Goal: Task Accomplishment & Management: Manage account settings

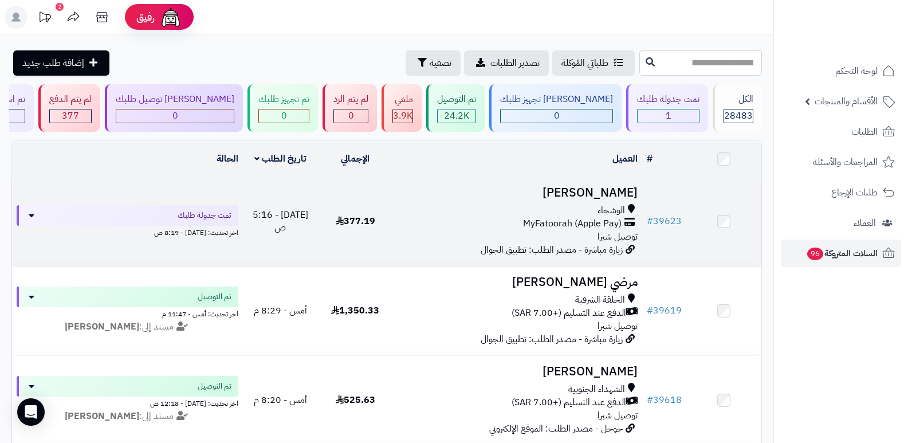
click at [621, 191] on h3 "[PERSON_NAME]" at bounding box center [518, 192] width 241 height 13
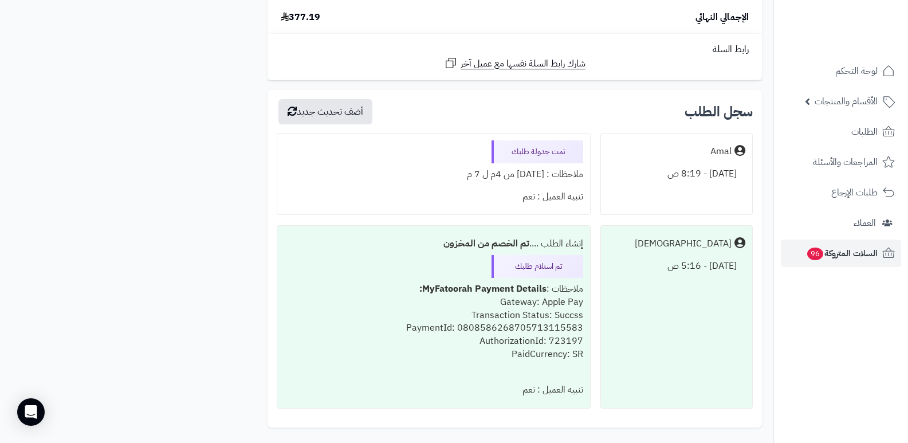
scroll to position [1031, 0]
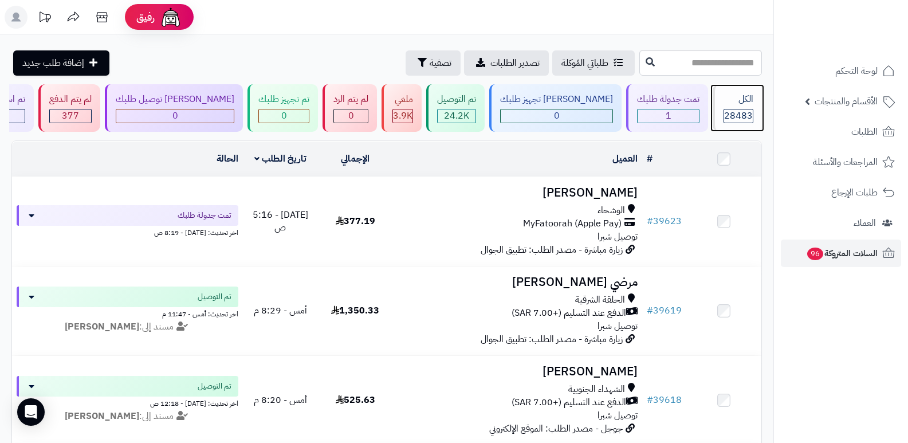
click at [748, 103] on div "الكل" at bounding box center [739, 99] width 30 height 13
click at [746, 116] on span "28483" at bounding box center [738, 116] width 29 height 14
click at [724, 109] on div "28483" at bounding box center [738, 115] width 29 height 13
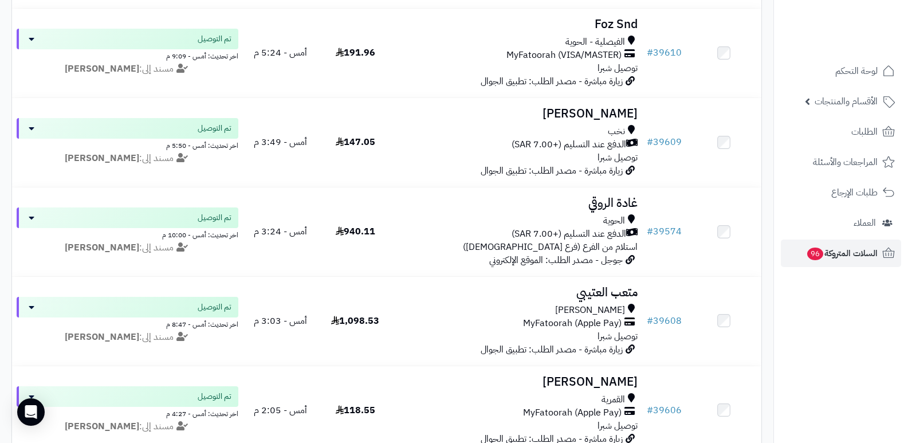
scroll to position [917, 0]
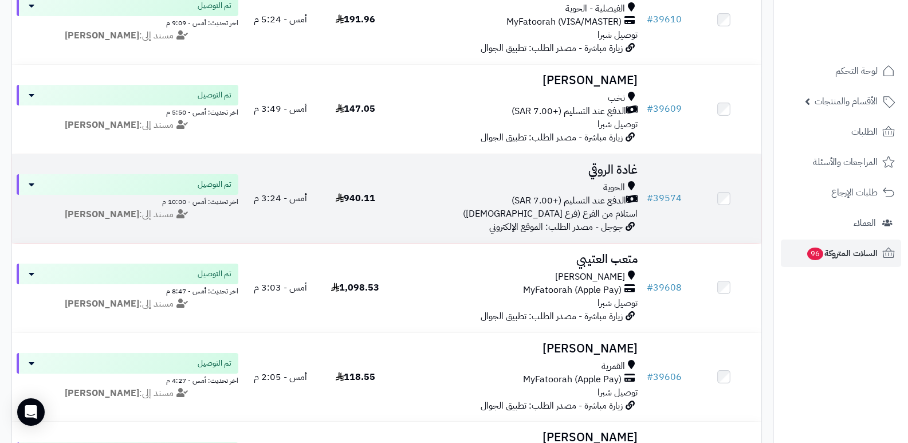
click at [630, 163] on h3 "غادة الروقي" at bounding box center [518, 169] width 241 height 13
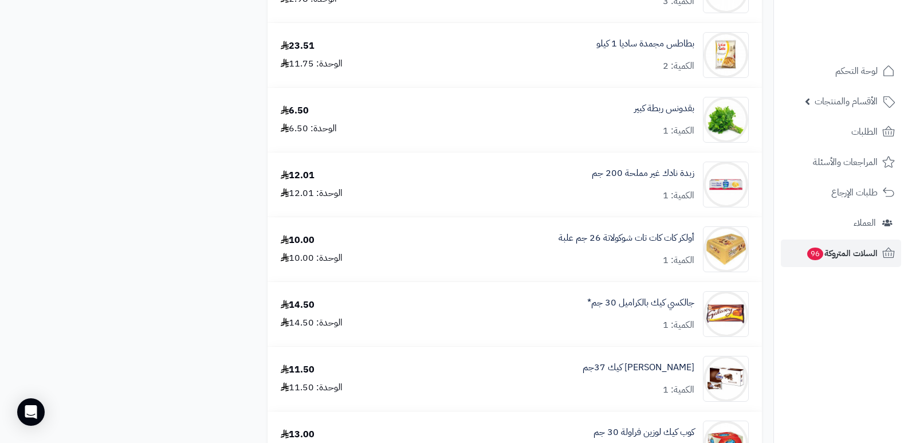
scroll to position [1833, 0]
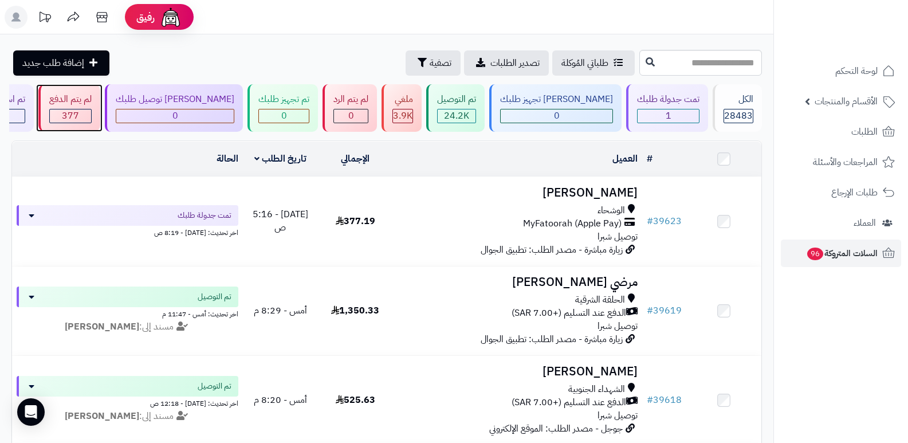
click at [91, 109] on div "377" at bounding box center [70, 115] width 41 height 13
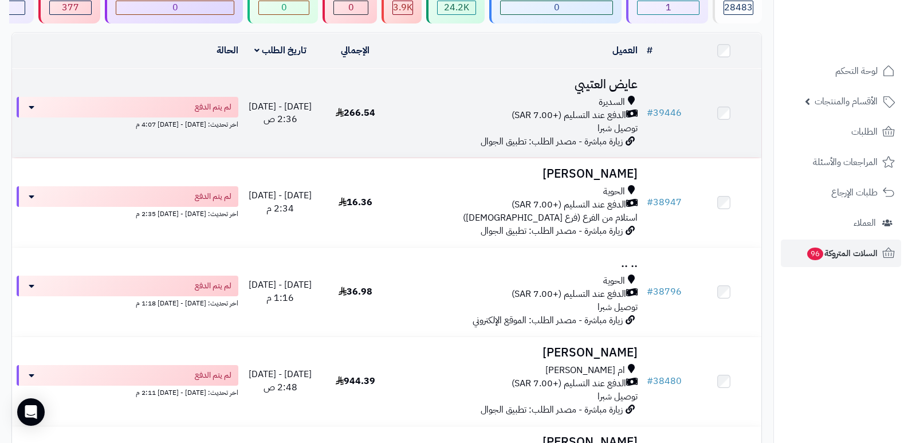
scroll to position [115, 0]
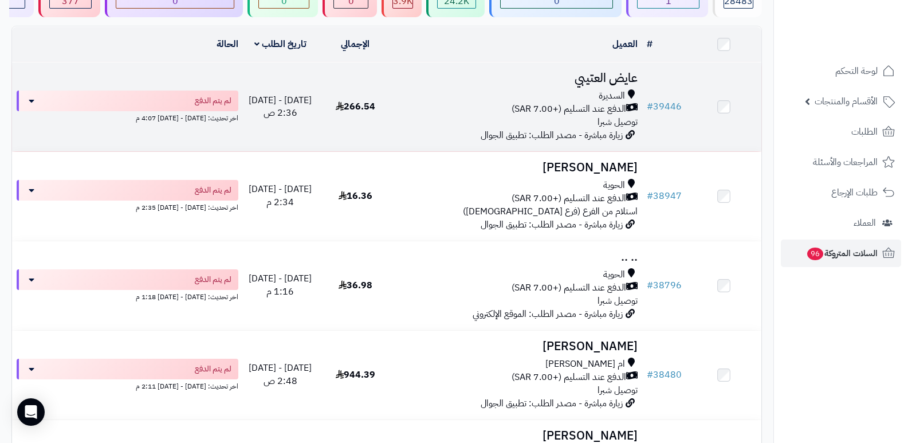
click at [599, 78] on h3 "عايض العتيبي" at bounding box center [518, 78] width 241 height 13
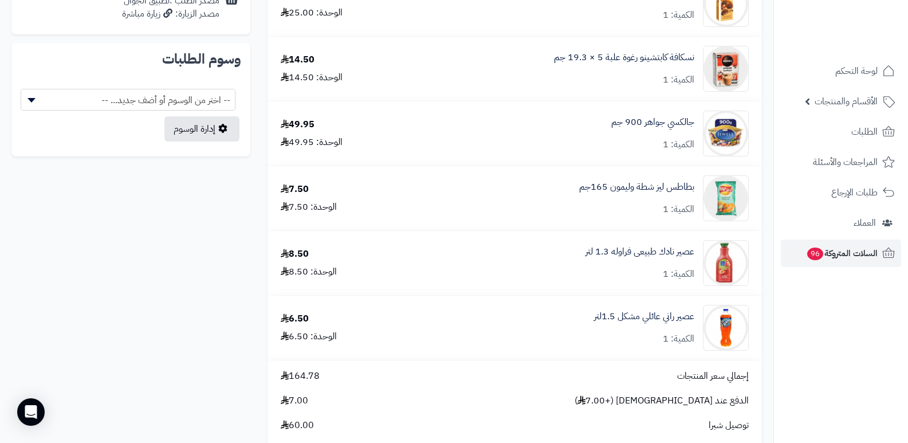
scroll to position [745, 0]
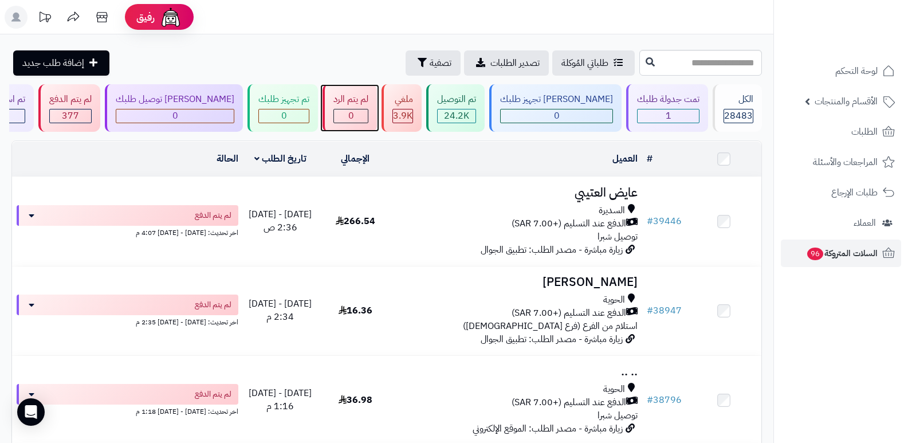
click at [368, 105] on div "لم يتم الرد" at bounding box center [350, 99] width 35 height 13
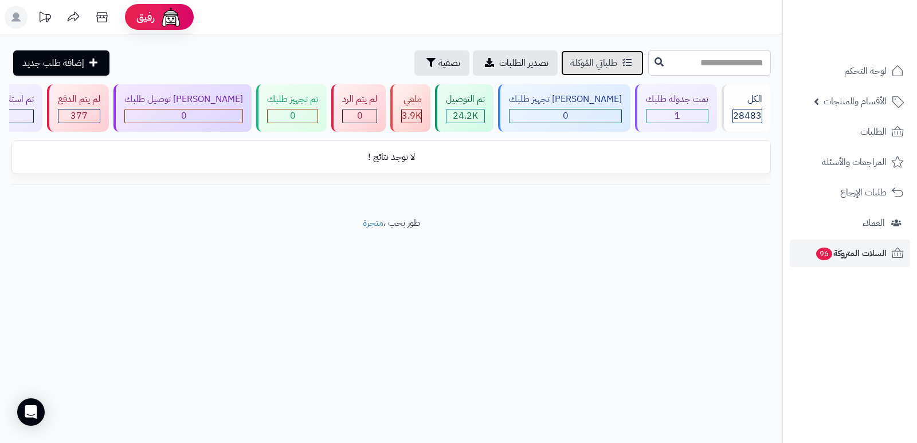
click at [561, 73] on link "طلباتي المُوكلة" at bounding box center [602, 62] width 82 height 25
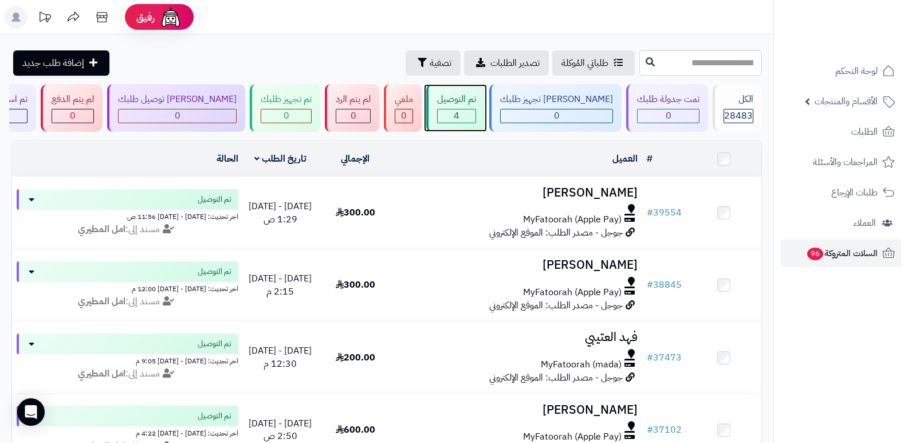
click at [476, 103] on div "تم التوصيل" at bounding box center [456, 99] width 39 height 13
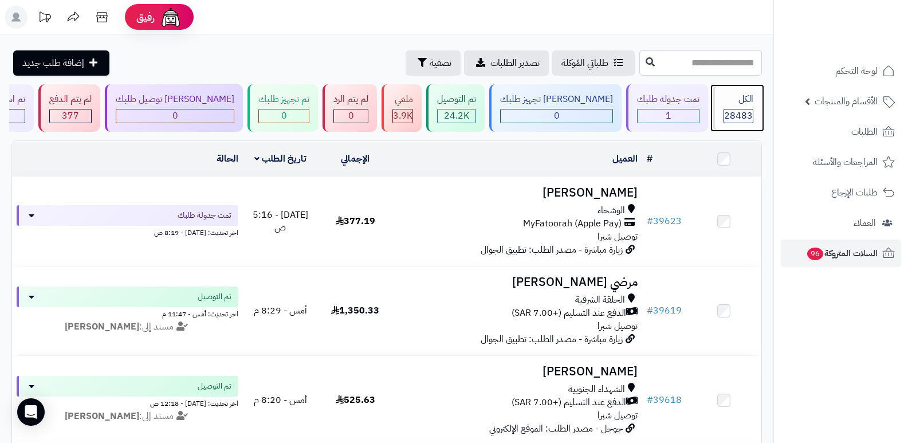
click at [733, 107] on div "الكل 28483" at bounding box center [737, 108] width 49 height 48
click at [734, 107] on div "الكل 28483" at bounding box center [737, 108] width 49 height 48
click at [736, 100] on div "الكل" at bounding box center [739, 99] width 30 height 13
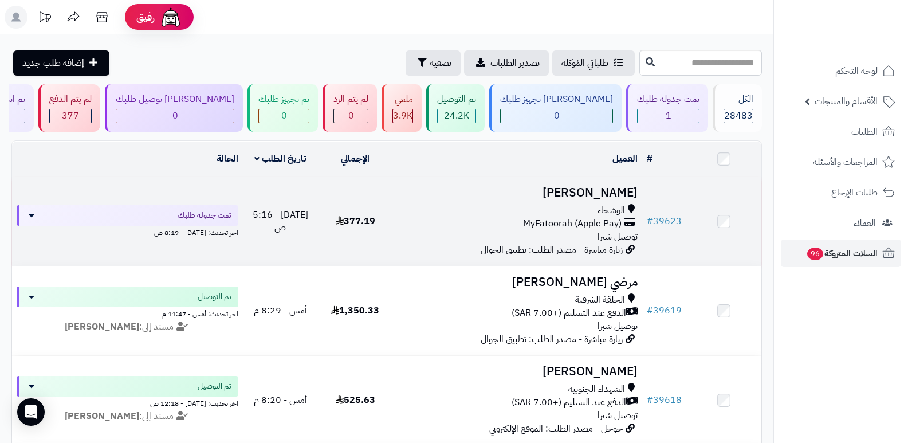
click at [588, 192] on h3 "[PERSON_NAME]" at bounding box center [518, 192] width 241 height 13
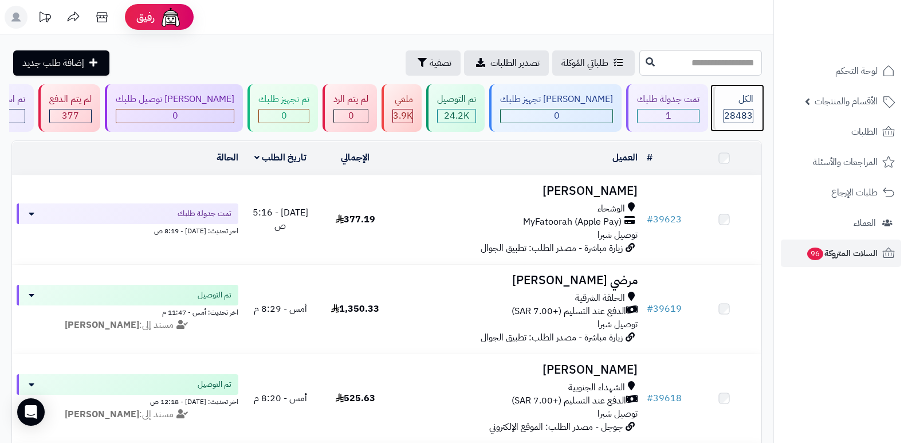
click at [732, 110] on span "28483" at bounding box center [738, 116] width 29 height 14
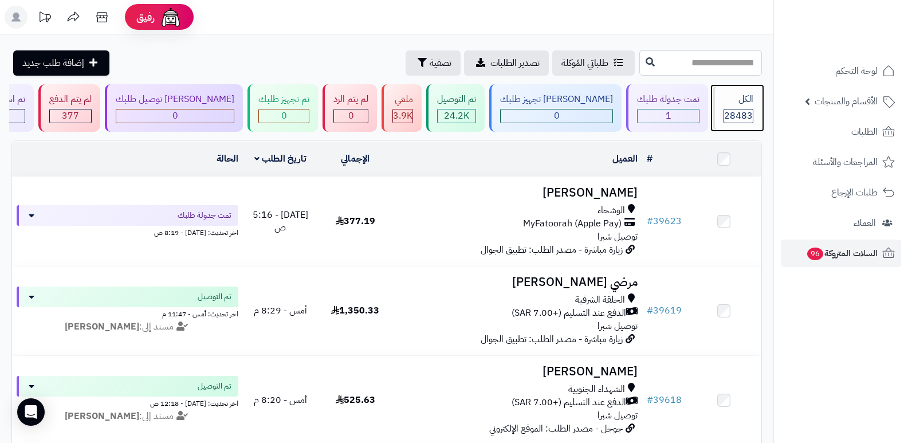
click at [714, 111] on div "الكل 28483" at bounding box center [737, 108] width 49 height 48
click at [732, 105] on div "الكل" at bounding box center [739, 99] width 30 height 13
click at [738, 93] on div "الكل" at bounding box center [739, 99] width 30 height 13
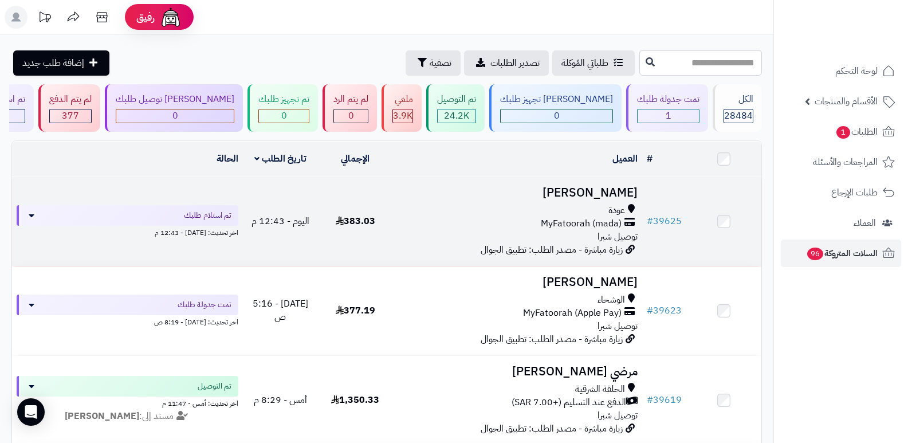
click at [620, 186] on h3 "بشاير الحارثي" at bounding box center [518, 192] width 241 height 13
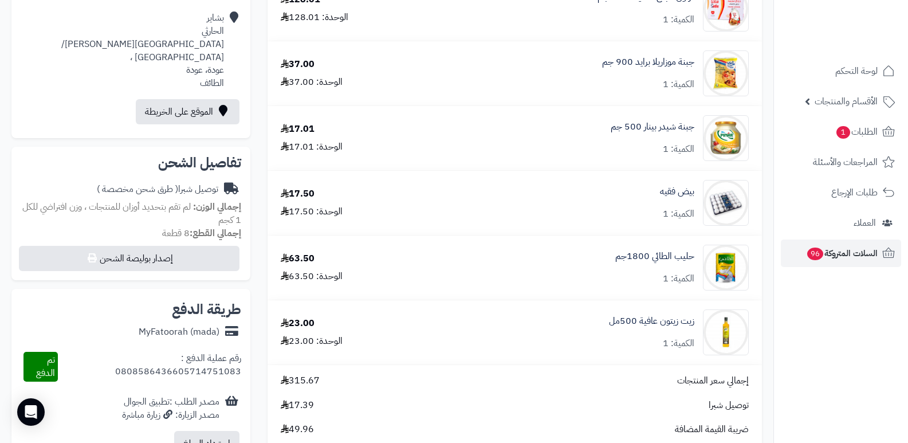
scroll to position [286, 0]
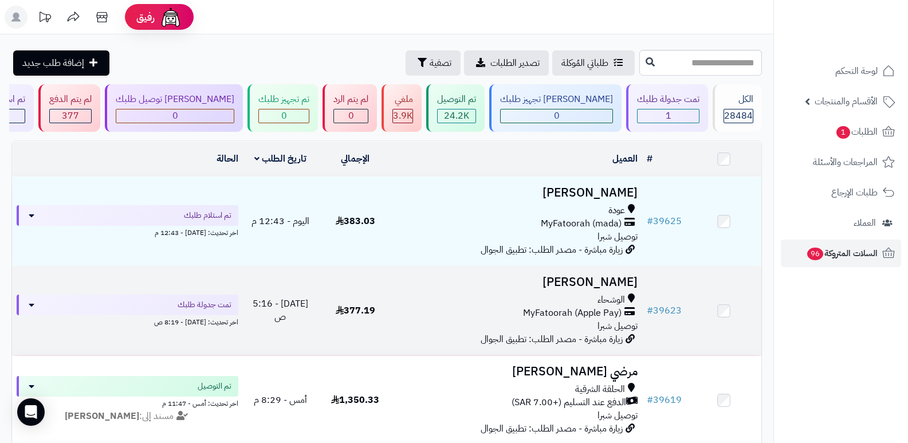
click at [621, 278] on h3 "[PERSON_NAME]" at bounding box center [518, 282] width 241 height 13
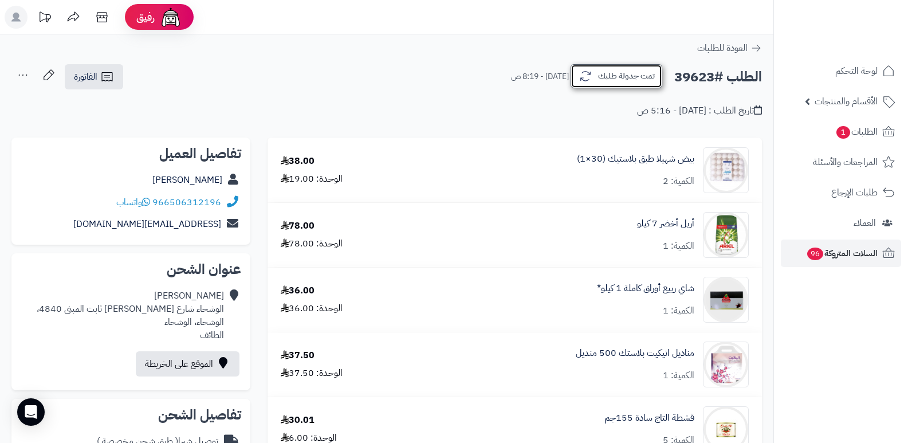
click at [624, 76] on button "تمت جدولة طلبك" at bounding box center [617, 76] width 92 height 24
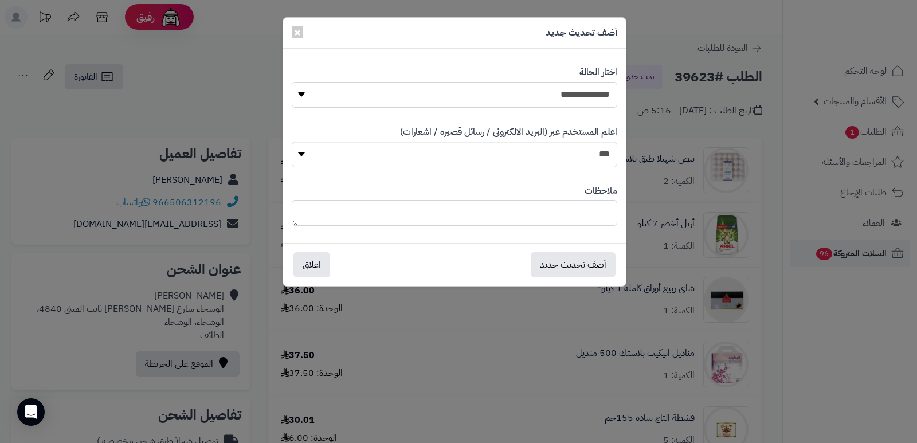
click at [598, 93] on select "**********" at bounding box center [454, 95] width 325 height 26
select select "*"
click at [292, 82] on select "**********" at bounding box center [454, 95] width 325 height 26
click at [568, 223] on textarea at bounding box center [454, 213] width 325 height 26
type textarea "****"
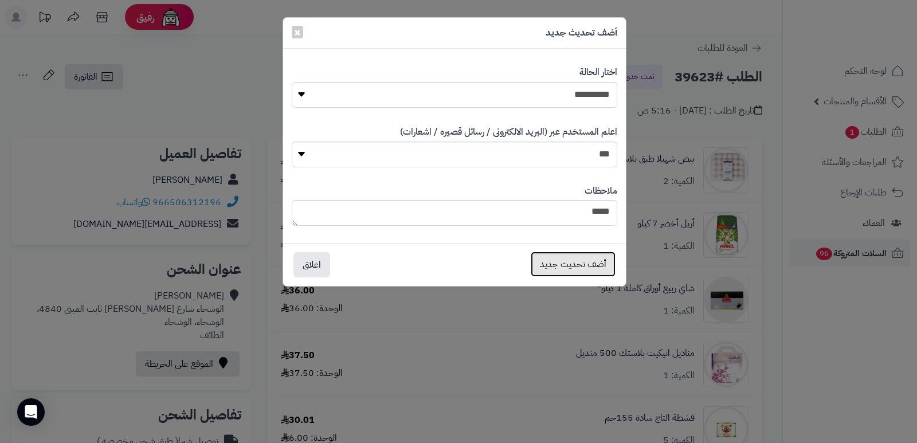
click at [583, 264] on button "أضف تحديث جديد" at bounding box center [572, 263] width 85 height 25
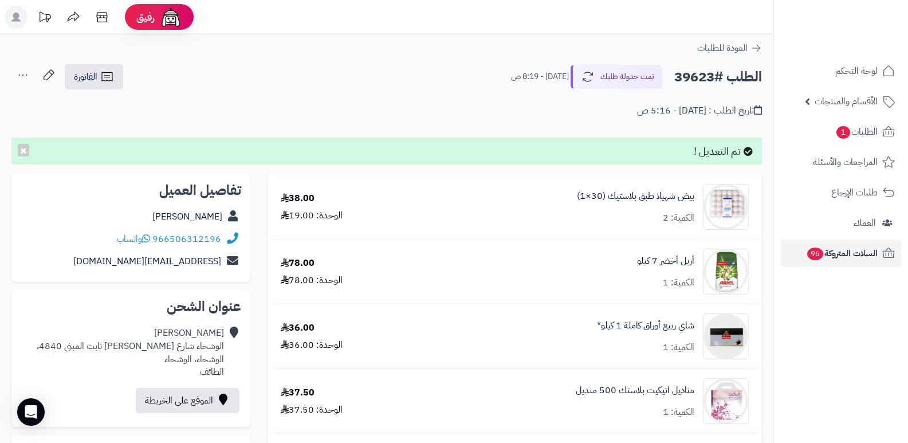
click at [22, 73] on icon at bounding box center [22, 75] width 23 height 23
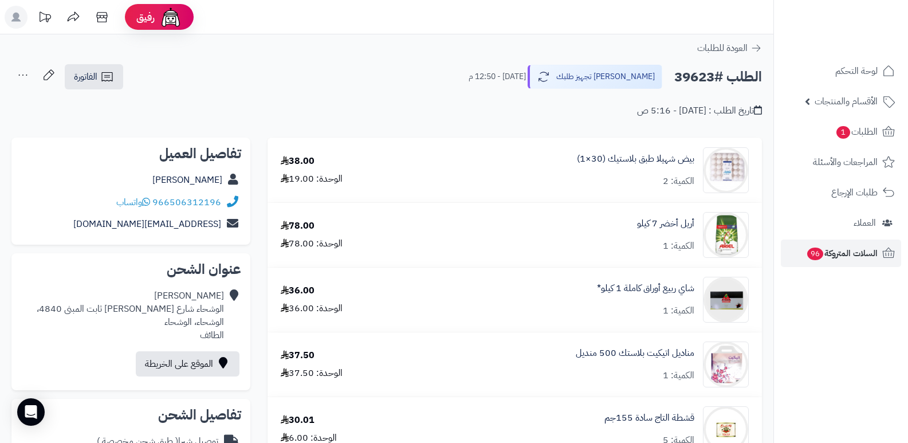
click at [23, 76] on icon at bounding box center [22, 75] width 23 height 23
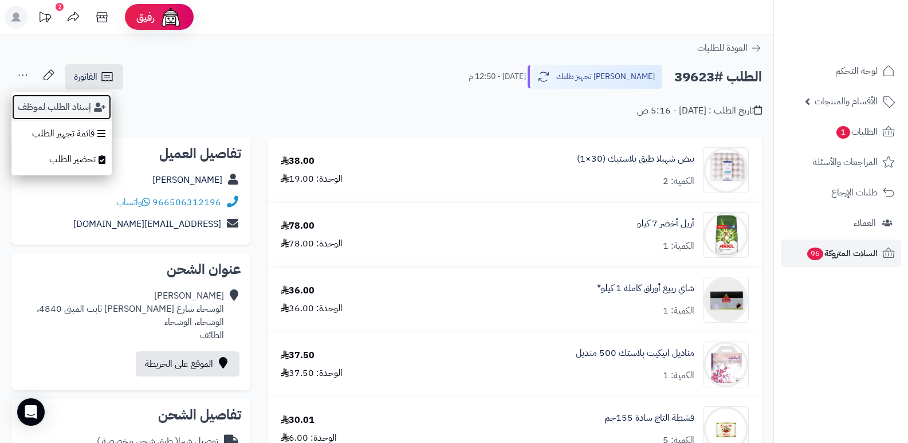
click at [37, 112] on button "إسناد الطلب لموظف" at bounding box center [61, 107] width 100 height 26
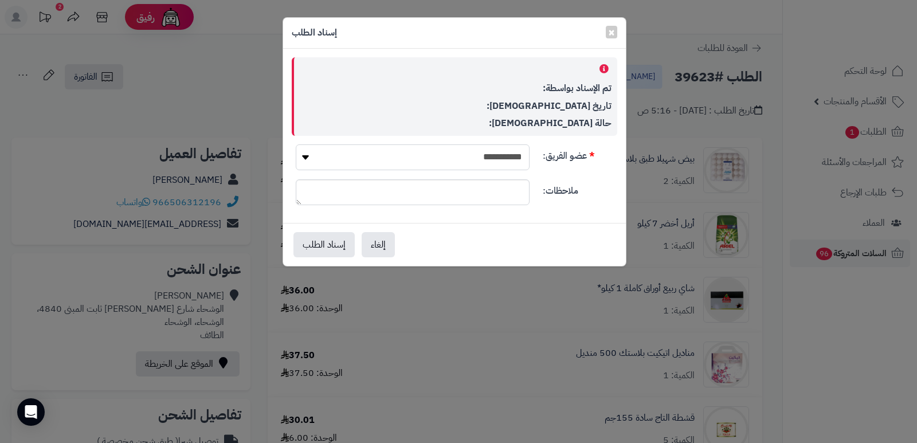
click at [442, 164] on select "**********" at bounding box center [413, 157] width 234 height 26
select select "**"
click at [296, 144] on select "**********" at bounding box center [413, 157] width 234 height 26
click at [343, 246] on button "إسناد الطلب" at bounding box center [323, 243] width 61 height 25
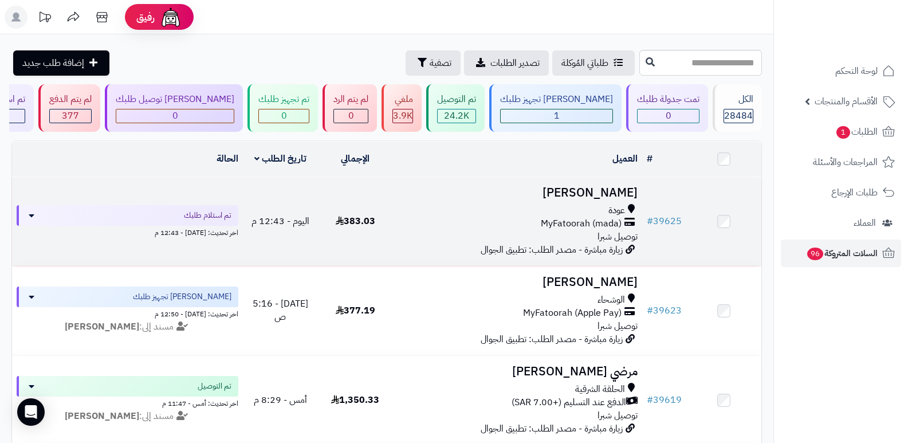
click at [627, 190] on h3 "بشاير الحارثي" at bounding box center [518, 192] width 241 height 13
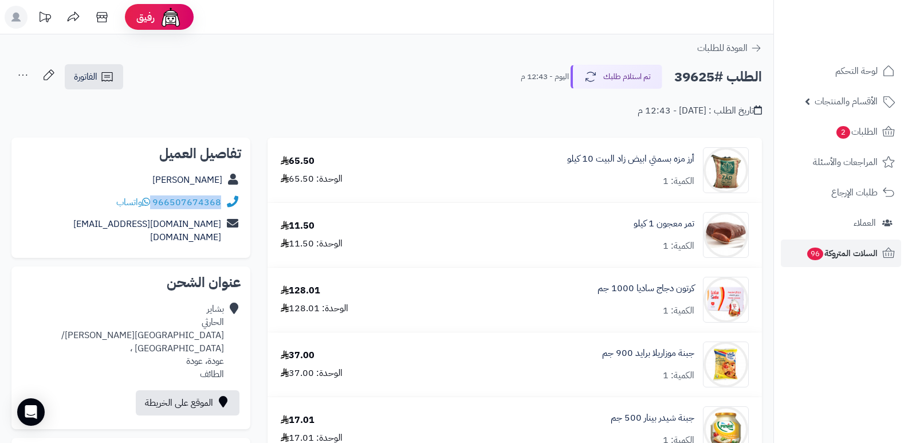
drag, startPoint x: 153, startPoint y: 198, endPoint x: 229, endPoint y: 201, distance: 76.2
click at [229, 201] on div "966507674368 واتساب" at bounding box center [131, 202] width 221 height 22
copy div "966507674368"
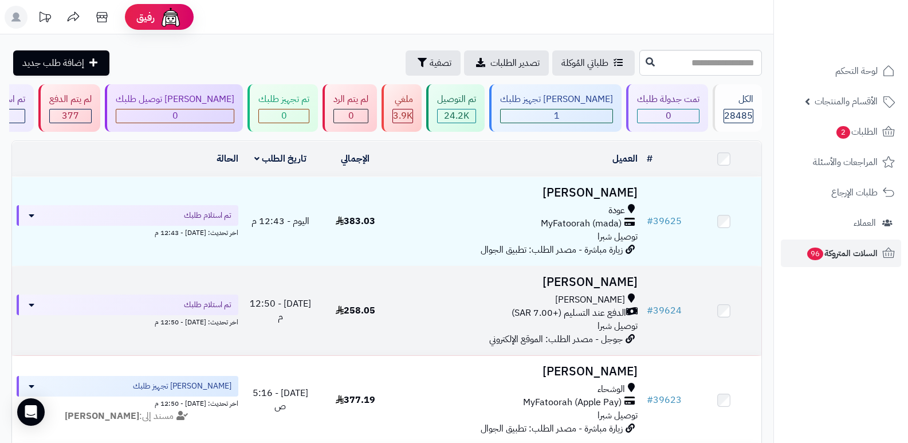
click at [618, 280] on h3 "[PERSON_NAME]" at bounding box center [518, 282] width 241 height 13
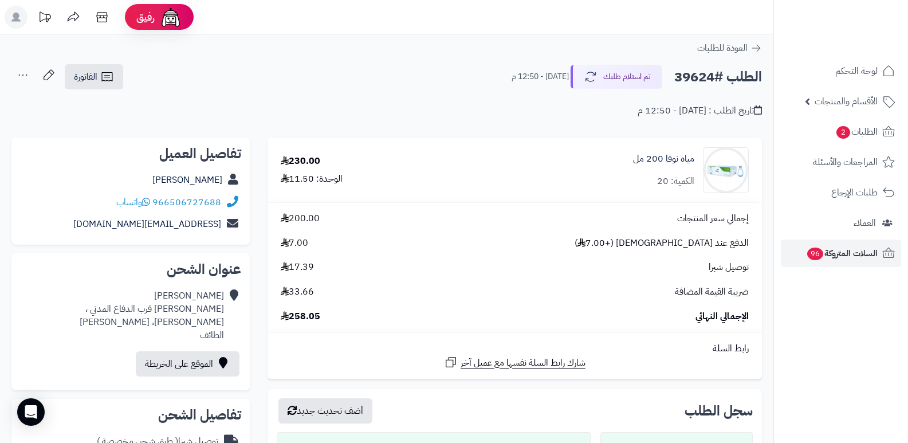
click at [348, 54] on div "العودة للطلبات" at bounding box center [386, 48] width 773 height 14
drag, startPoint x: 153, startPoint y: 203, endPoint x: 234, endPoint y: 209, distance: 81.5
click at [234, 209] on div "966506727688 واتساب" at bounding box center [131, 202] width 221 height 22
copy div "966506727688"
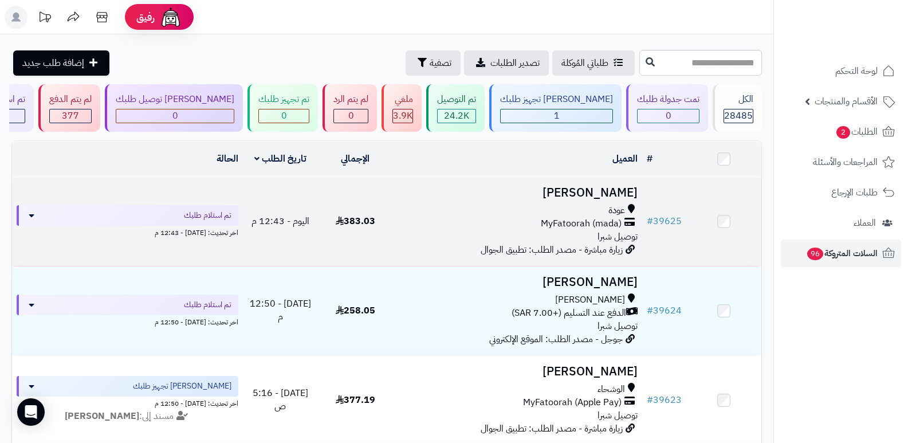
click at [603, 186] on h3 "بشاير الحارثي" at bounding box center [518, 192] width 241 height 13
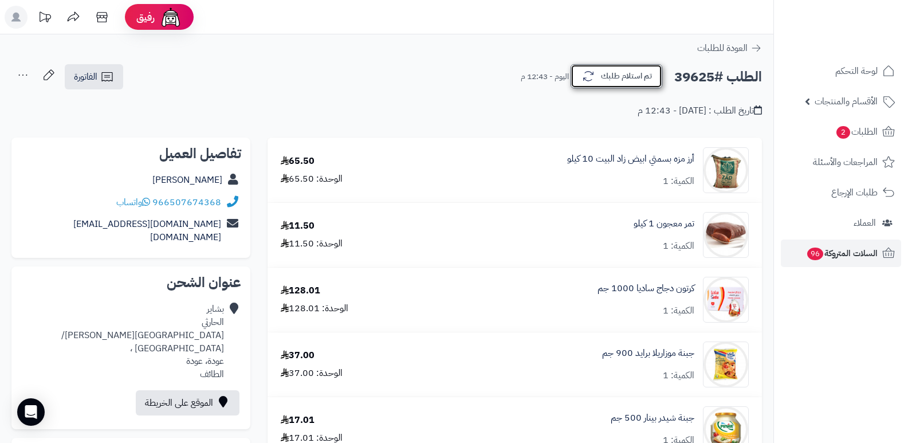
click at [608, 78] on button "تم استلام طلبك" at bounding box center [617, 76] width 92 height 24
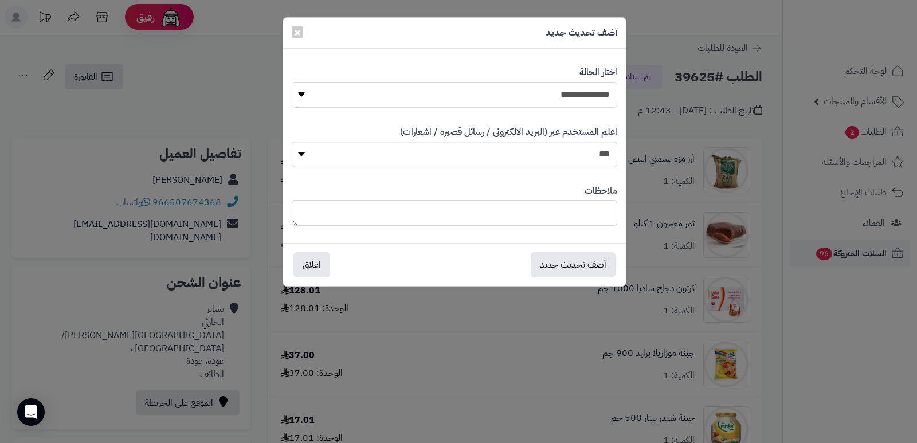
click at [585, 99] on select "**********" at bounding box center [454, 95] width 325 height 26
select select "*"
click at [292, 82] on select "**********" at bounding box center [454, 95] width 325 height 26
click at [590, 200] on div "ملاحظات" at bounding box center [454, 205] width 325 height 59
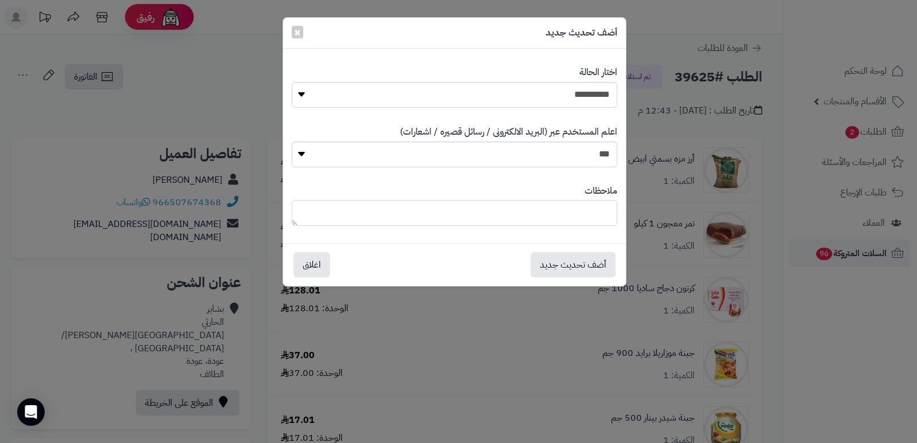
click at [589, 204] on textarea at bounding box center [454, 213] width 325 height 26
type textarea "****"
click at [575, 270] on button "أضف تحديث جديد" at bounding box center [572, 263] width 85 height 25
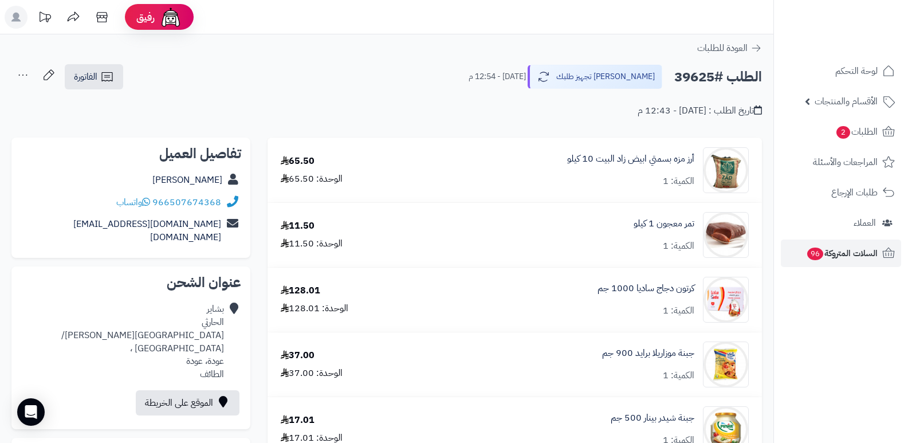
click at [21, 76] on icon at bounding box center [22, 75] width 23 height 23
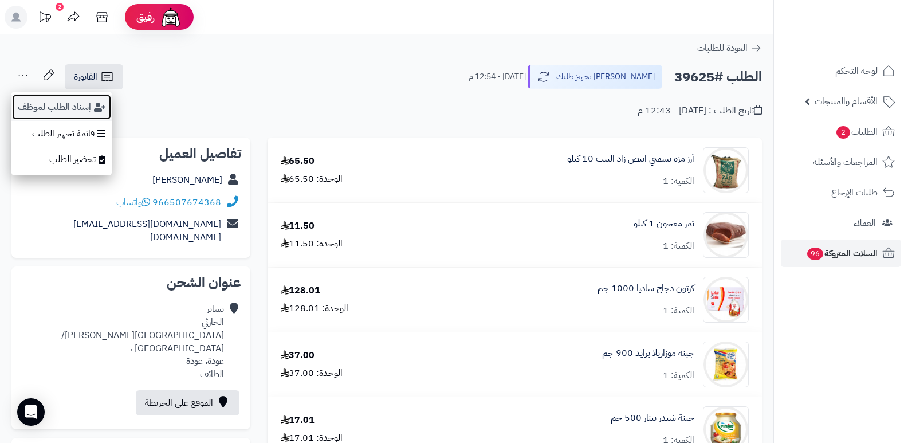
click at [48, 109] on button "إسناد الطلب لموظف" at bounding box center [61, 107] width 100 height 26
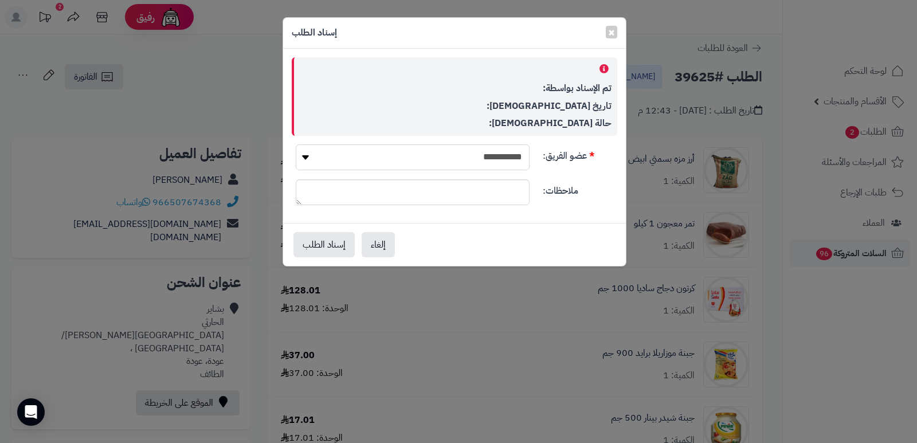
click at [465, 157] on select "**********" at bounding box center [413, 157] width 234 height 26
select select "**"
click at [296, 144] on select "**********" at bounding box center [413, 157] width 234 height 26
click at [327, 246] on button "إسناد الطلب" at bounding box center [323, 243] width 61 height 25
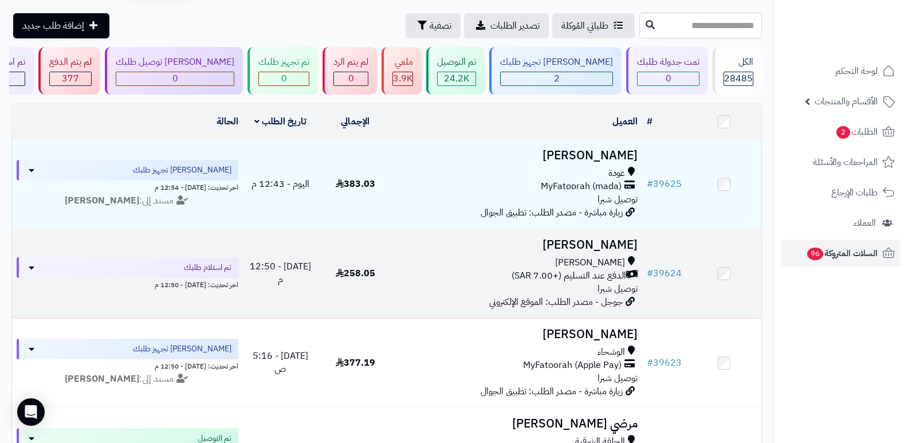
scroll to position [57, 0]
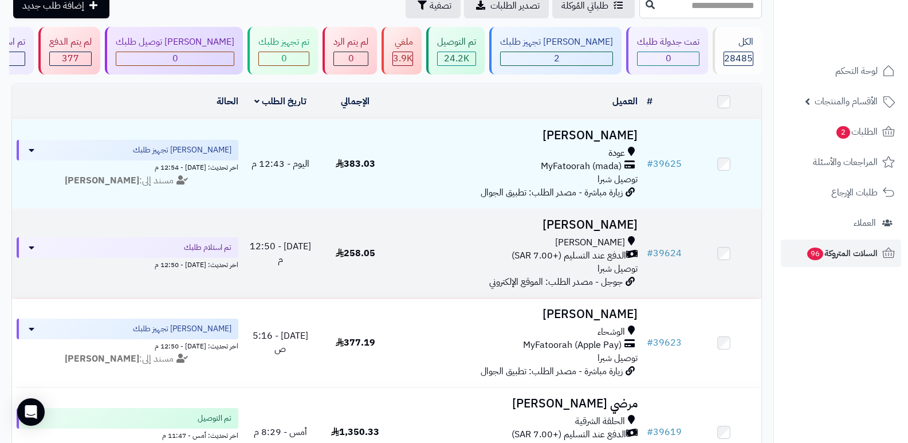
click at [614, 229] on h3 "[PERSON_NAME]" at bounding box center [518, 224] width 241 height 13
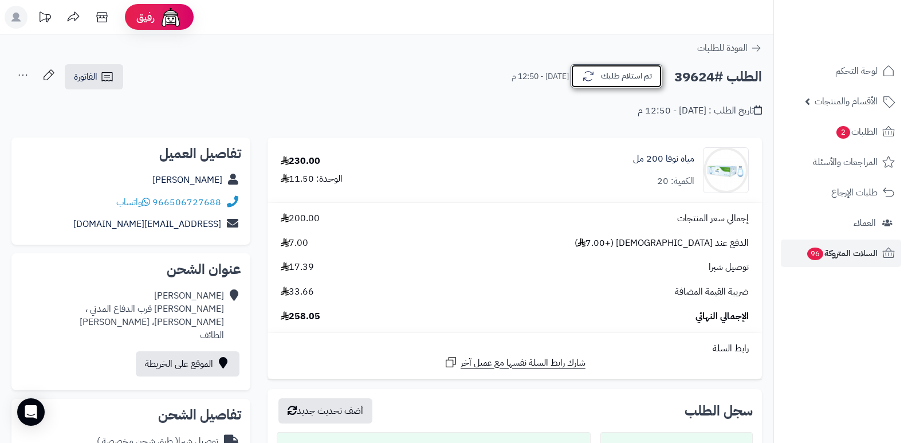
click at [601, 64] on button "تم استلام طلبك" at bounding box center [617, 76] width 92 height 24
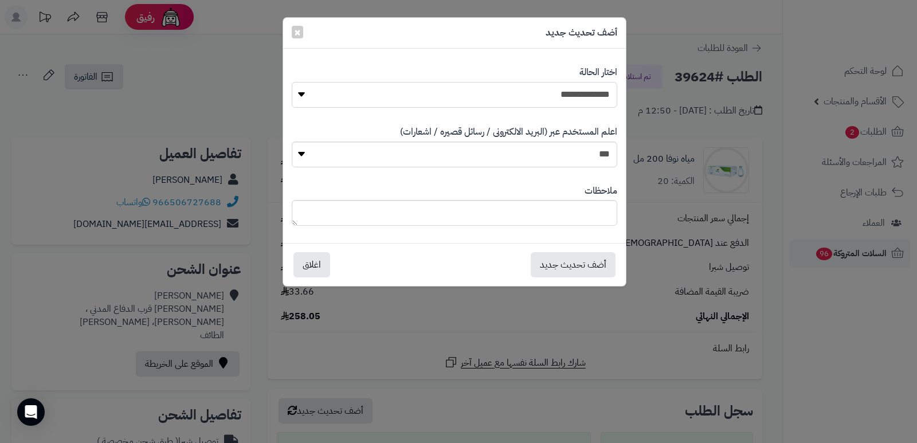
click at [583, 87] on select "**********" at bounding box center [454, 95] width 325 height 26
select select "*"
click at [292, 82] on select "**********" at bounding box center [454, 95] width 325 height 26
click at [591, 217] on textarea at bounding box center [454, 213] width 325 height 26
type textarea "****"
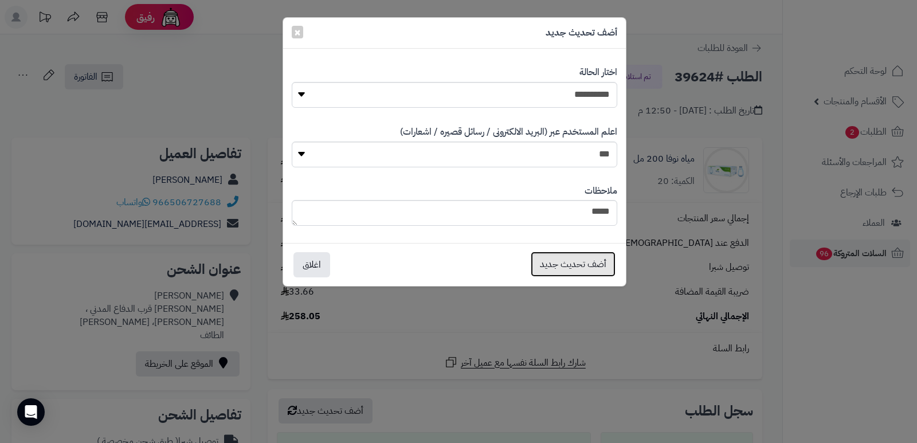
click at [571, 263] on button "أضف تحديث جديد" at bounding box center [572, 263] width 85 height 25
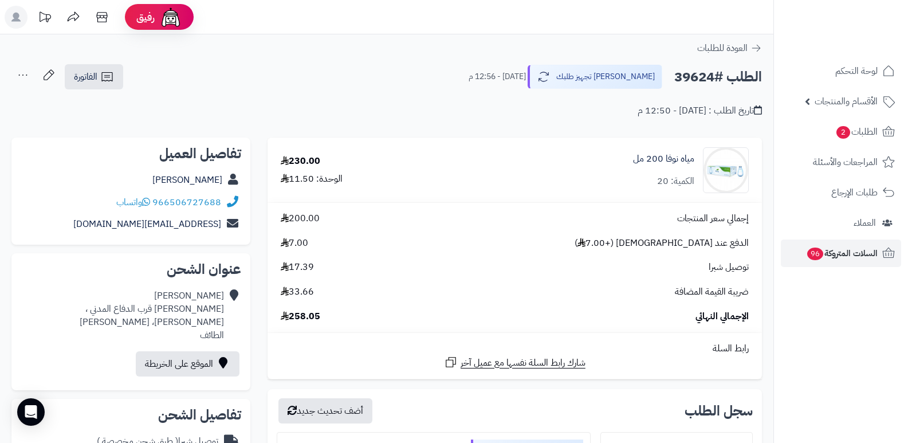
drag, startPoint x: 0, startPoint y: 0, endPoint x: 20, endPoint y: 71, distance: 73.8
click at [20, 71] on icon at bounding box center [22, 75] width 23 height 23
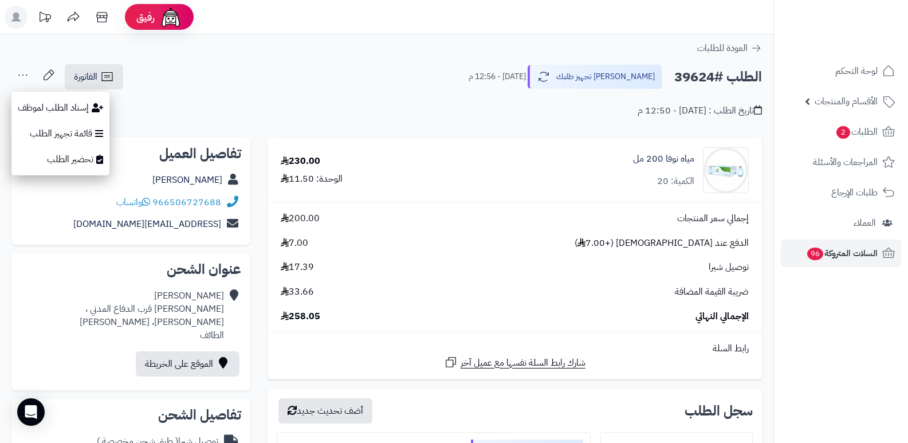
click at [20, 71] on icon at bounding box center [22, 75] width 23 height 23
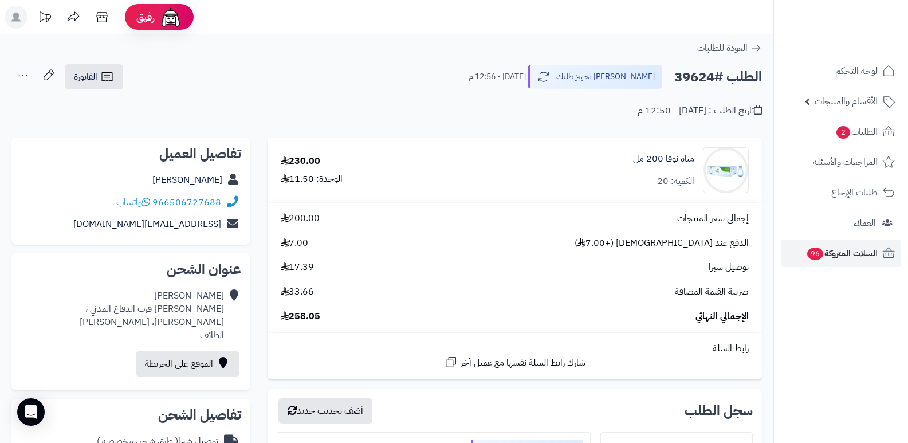
click at [25, 76] on icon at bounding box center [22, 75] width 23 height 23
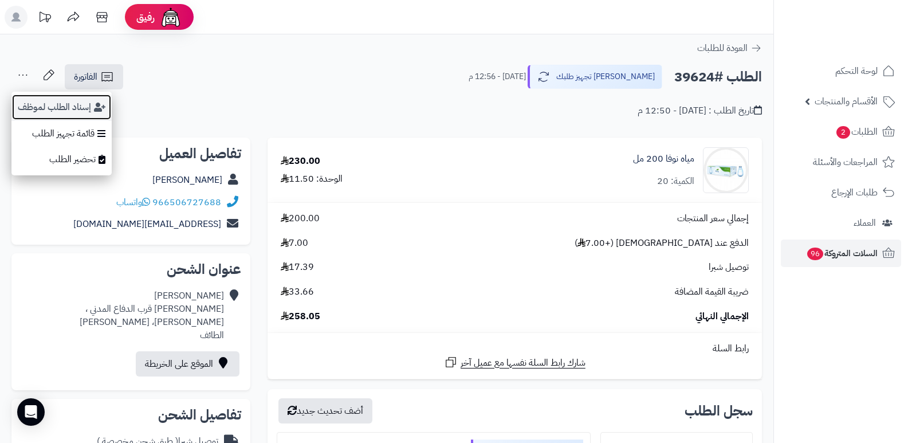
click at [40, 114] on button "إسناد الطلب لموظف" at bounding box center [61, 107] width 100 height 26
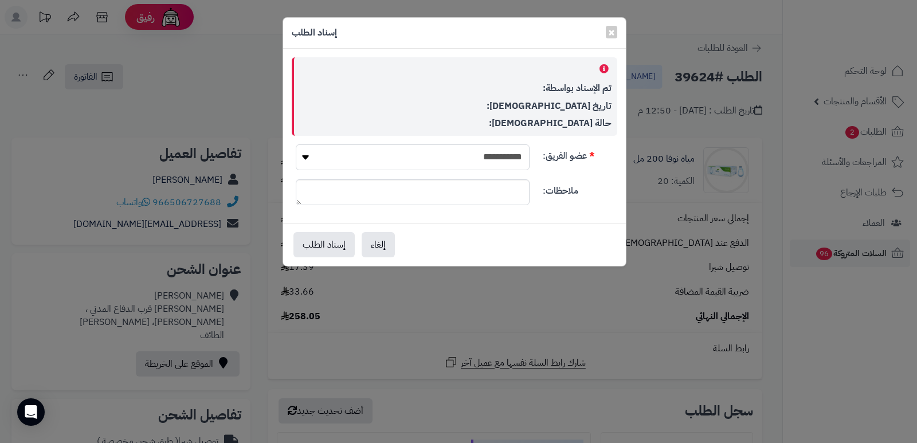
click at [512, 162] on select "**********" at bounding box center [413, 157] width 234 height 26
select select "**"
click at [296, 144] on select "**********" at bounding box center [413, 157] width 234 height 26
click at [311, 241] on button "إسناد الطلب" at bounding box center [323, 243] width 61 height 25
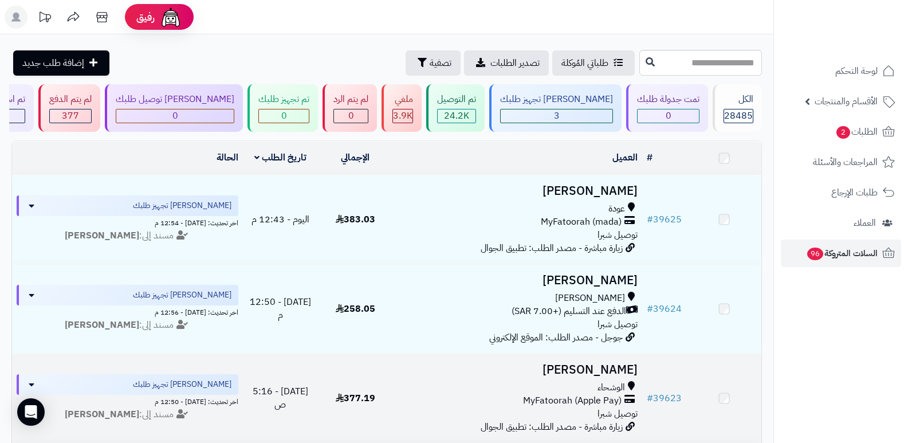
scroll to position [57, 0]
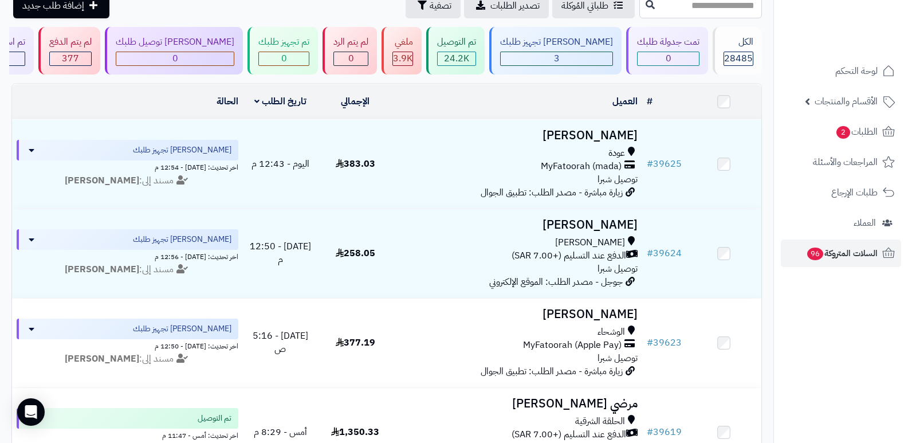
click at [817, 332] on nav "لوحة التحكم الأقسام والمنتجات المنتجات الأقسام الماركات مواصفات المنتجات مواصفا…" at bounding box center [840, 235] width 135 height 443
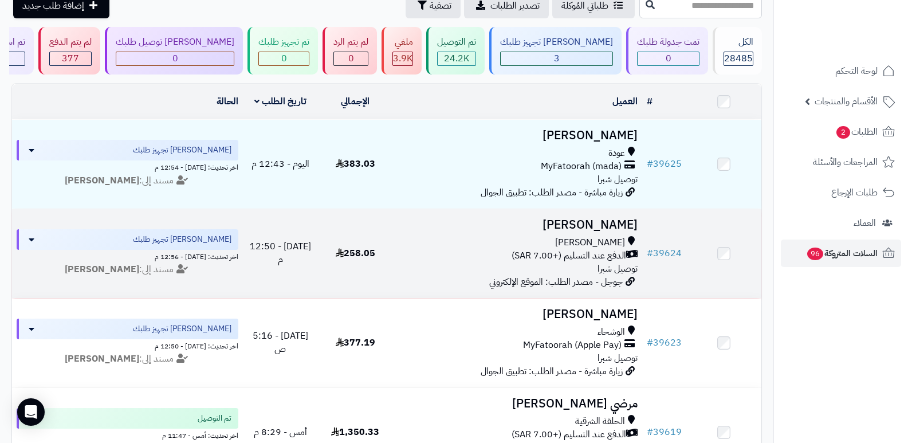
click at [601, 225] on h3 "[PERSON_NAME]" at bounding box center [518, 224] width 241 height 13
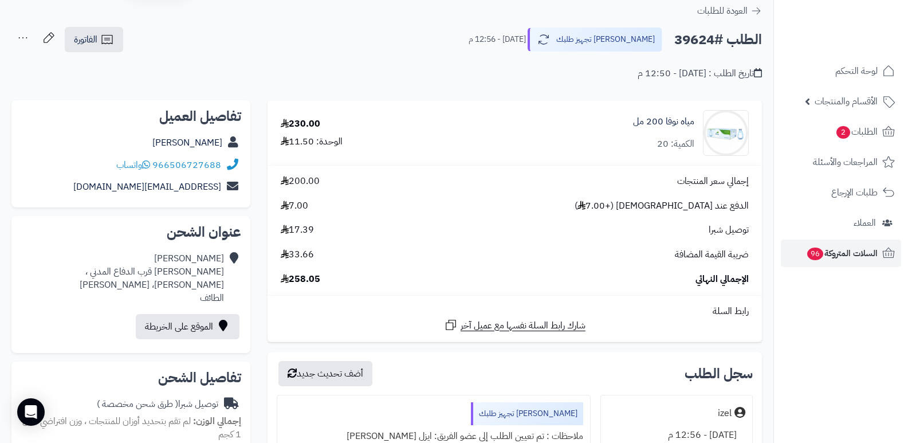
scroll to position [57, 0]
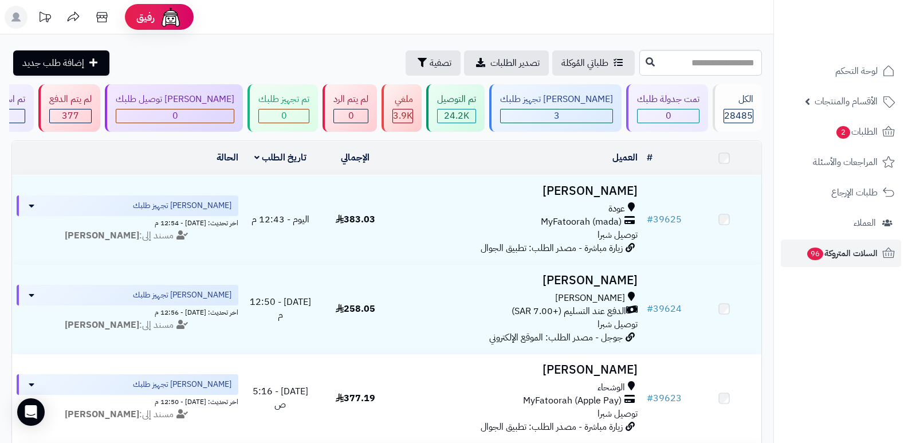
scroll to position [57, 0]
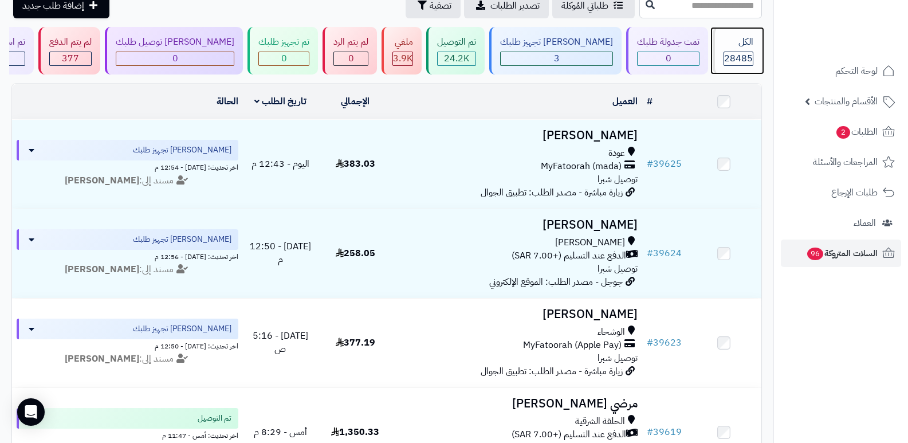
click at [727, 40] on div "الكل" at bounding box center [739, 42] width 30 height 13
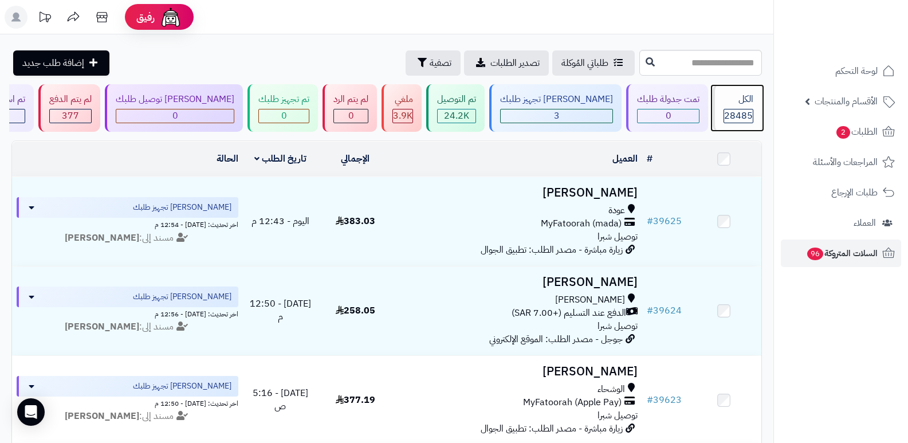
click at [724, 115] on span "28485" at bounding box center [738, 116] width 29 height 14
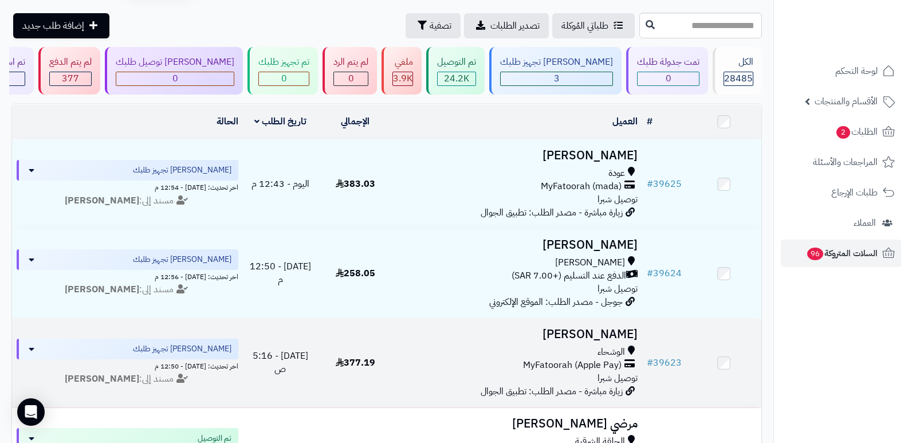
scroll to position [57, 0]
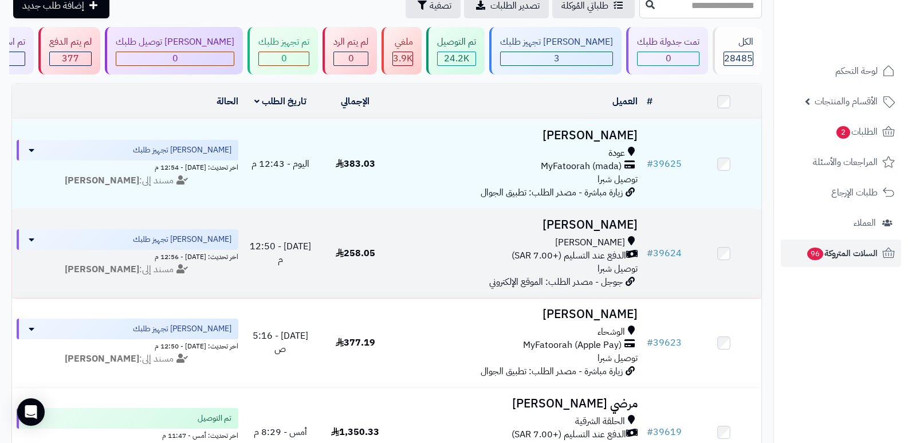
drag, startPoint x: 592, startPoint y: 212, endPoint x: 593, endPoint y: 219, distance: 7.5
click at [592, 217] on td "مسفر العتيبي السيل الصغير الدفع عند التسليم (+7.00 SAR) توصيل شبرا جوجل - مصدر …" at bounding box center [518, 253] width 250 height 89
click at [593, 219] on h3 "[PERSON_NAME]" at bounding box center [518, 224] width 241 height 13
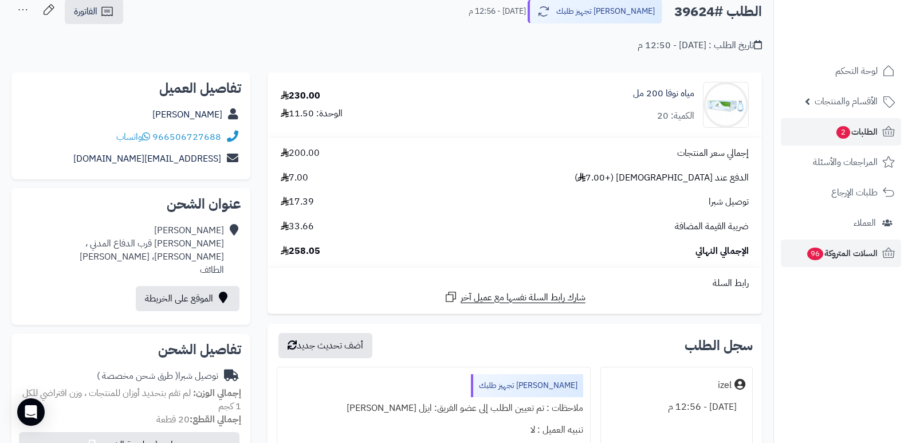
scroll to position [57, 0]
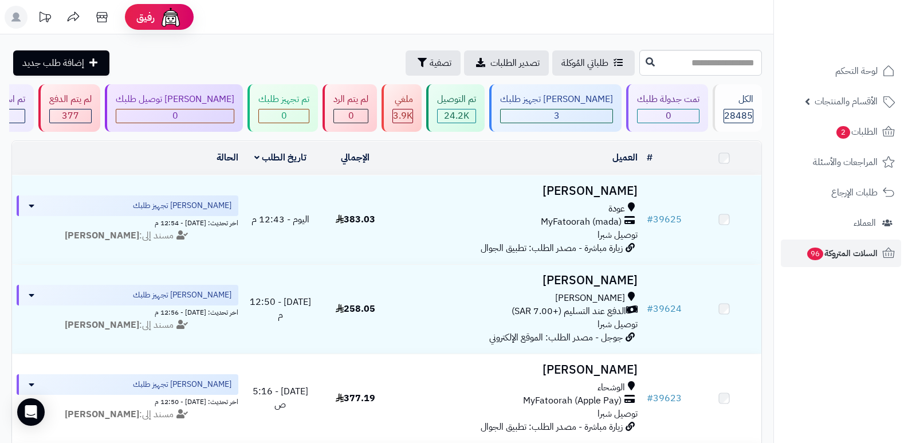
scroll to position [57, 0]
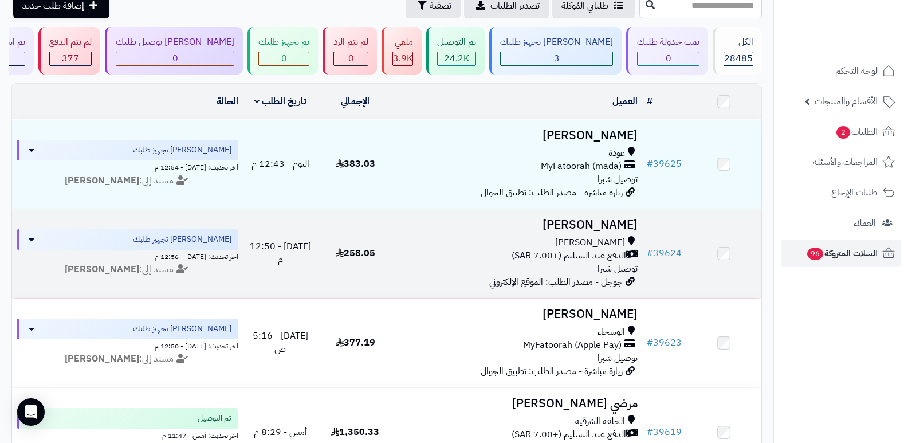
click at [632, 222] on h3 "[PERSON_NAME]" at bounding box center [518, 224] width 241 height 13
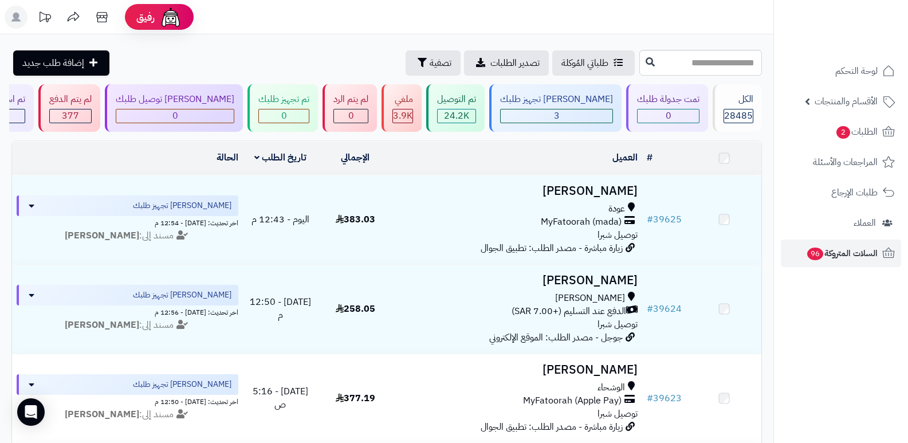
scroll to position [57, 0]
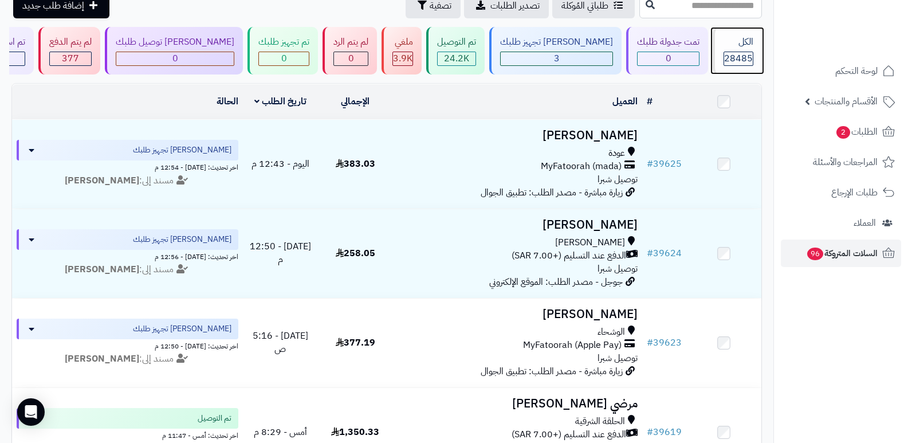
click at [744, 53] on span "28485" at bounding box center [738, 59] width 29 height 14
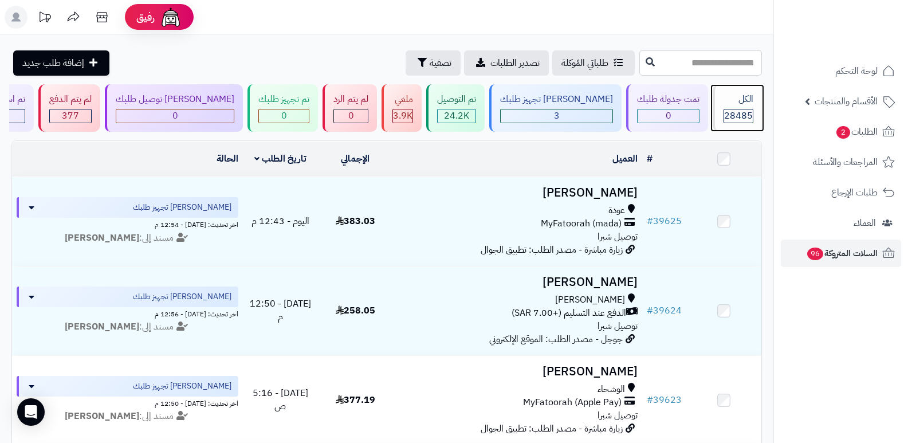
click at [738, 99] on div "الكل" at bounding box center [739, 99] width 30 height 13
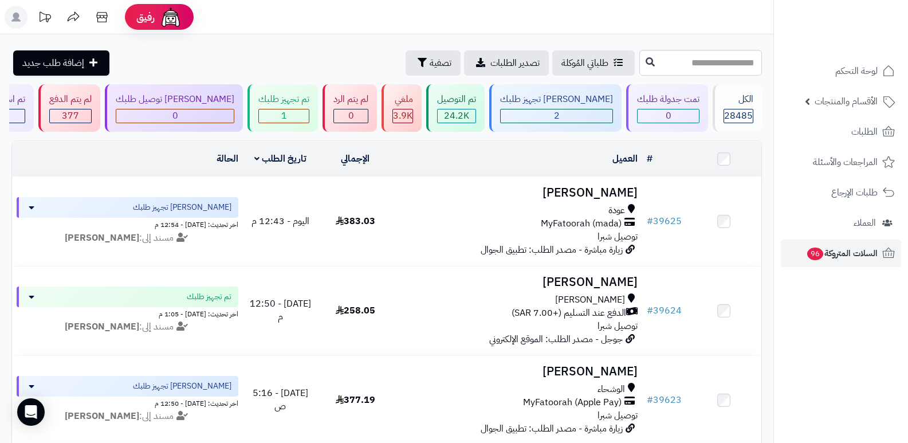
click at [592, 24] on header "رفيق ! الطلبات معالجة مكتمل إرجاع المنتجات العملاء المتواجدون الان 29359 عملاء …" at bounding box center [454, 17] width 908 height 34
click at [730, 96] on div "الكل" at bounding box center [739, 99] width 30 height 13
click at [724, 97] on div "الكل" at bounding box center [739, 99] width 30 height 13
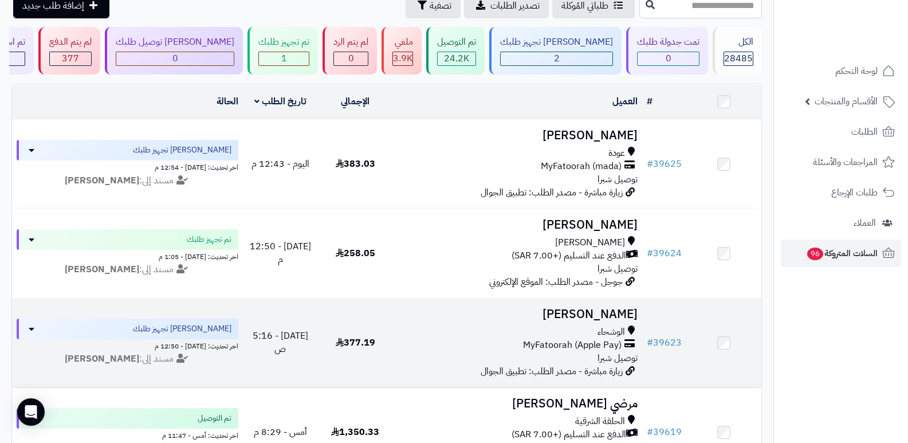
scroll to position [115, 0]
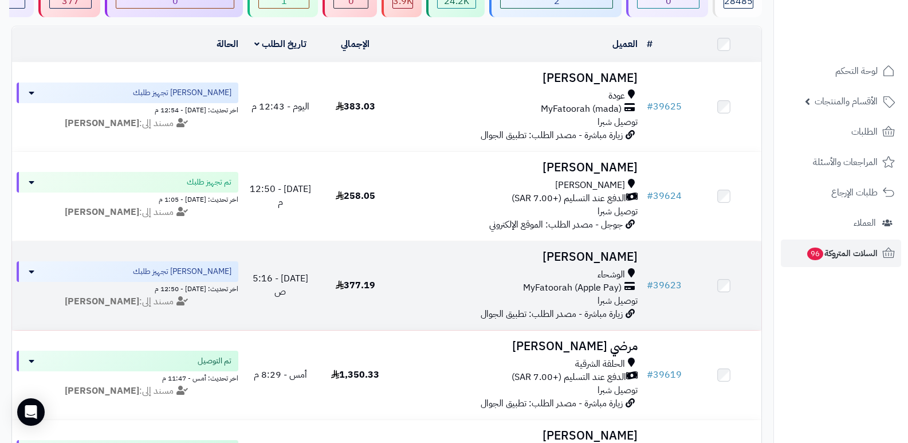
click at [619, 255] on h3 "[PERSON_NAME]" at bounding box center [518, 256] width 241 height 13
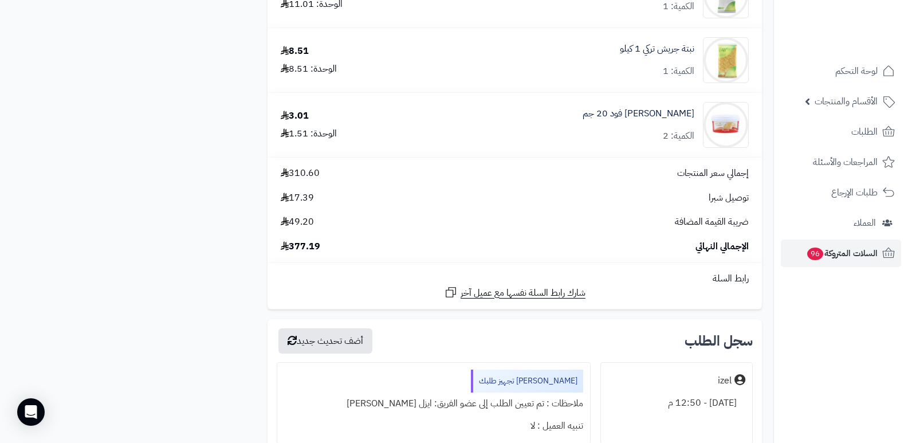
scroll to position [1203, 0]
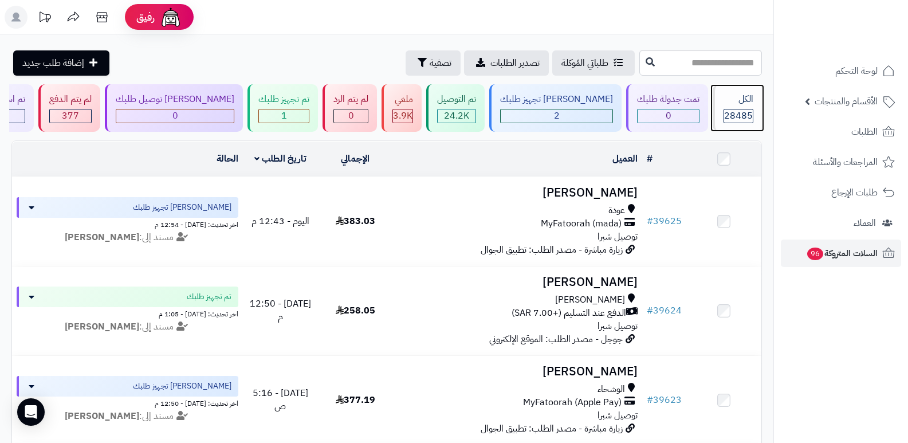
click at [744, 96] on div "الكل" at bounding box center [739, 99] width 30 height 13
click at [724, 100] on div "الكل" at bounding box center [739, 99] width 30 height 13
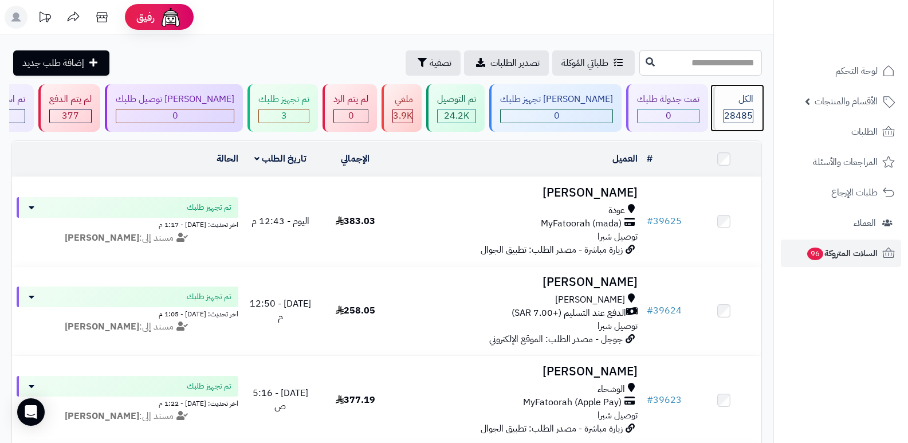
click at [740, 117] on span "28485" at bounding box center [738, 116] width 29 height 14
click at [754, 100] on div "الكل 28485" at bounding box center [737, 108] width 49 height 48
click at [728, 119] on span "28485" at bounding box center [738, 116] width 29 height 14
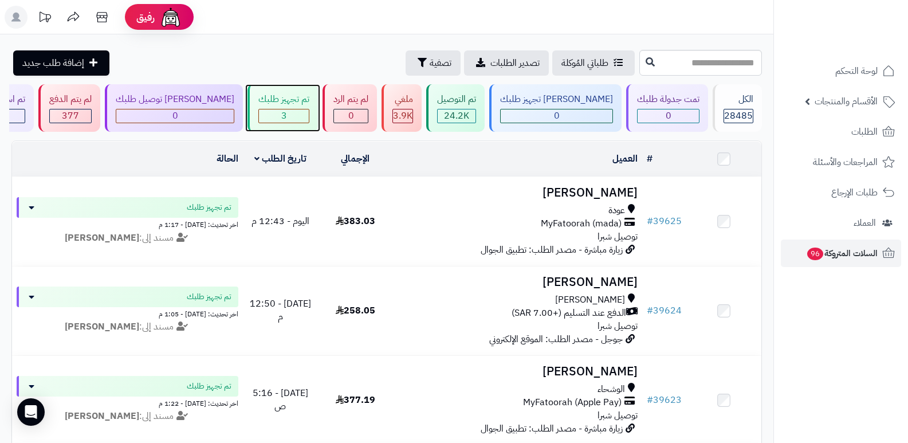
click at [287, 110] on span "3" at bounding box center [284, 116] width 6 height 14
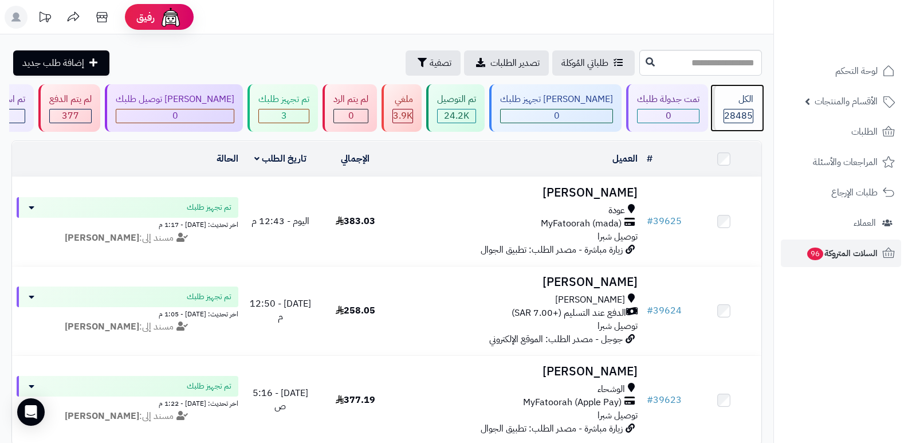
click at [730, 113] on span "28485" at bounding box center [738, 116] width 29 height 14
click at [734, 95] on div "الكل" at bounding box center [739, 99] width 30 height 13
click at [724, 115] on div "28485" at bounding box center [738, 115] width 29 height 13
click at [747, 101] on div "الكل" at bounding box center [739, 99] width 30 height 13
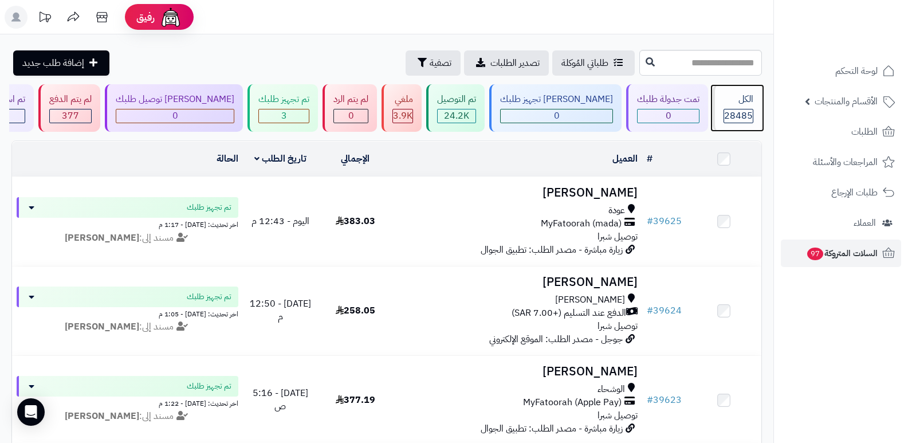
click at [747, 101] on div "الكل" at bounding box center [739, 99] width 30 height 13
click at [736, 99] on div "الكل" at bounding box center [739, 99] width 30 height 13
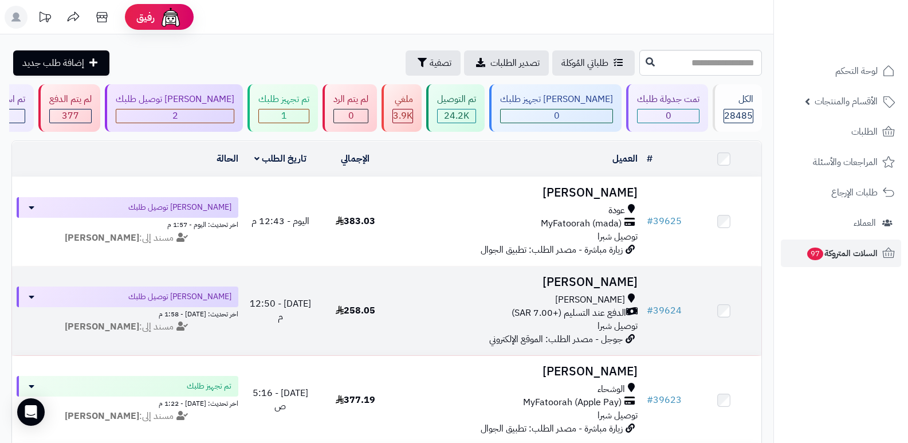
click at [620, 282] on h3 "[PERSON_NAME]" at bounding box center [518, 282] width 241 height 13
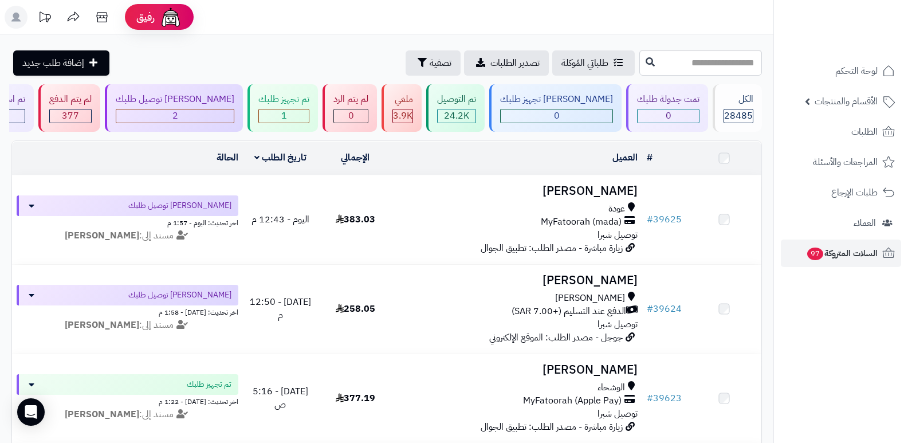
click at [596, 196] on h3 "بشاير الحارثي" at bounding box center [518, 190] width 241 height 13
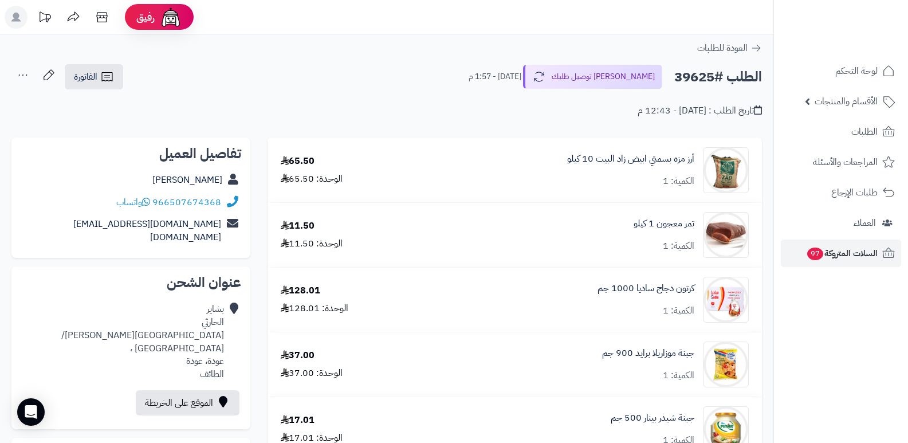
click at [831, 305] on nav "لوحة التحكم الأقسام والمنتجات المنتجات الأقسام الماركات مواصفات المنتجات مواصفا…" at bounding box center [840, 235] width 135 height 443
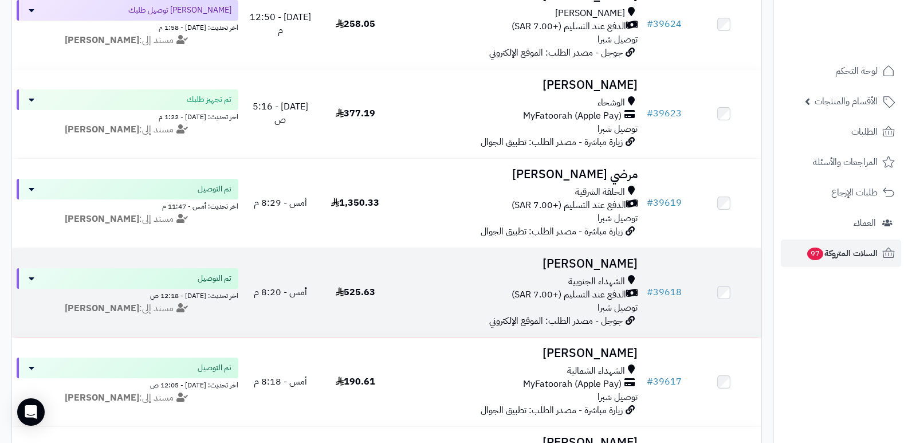
scroll to position [57, 0]
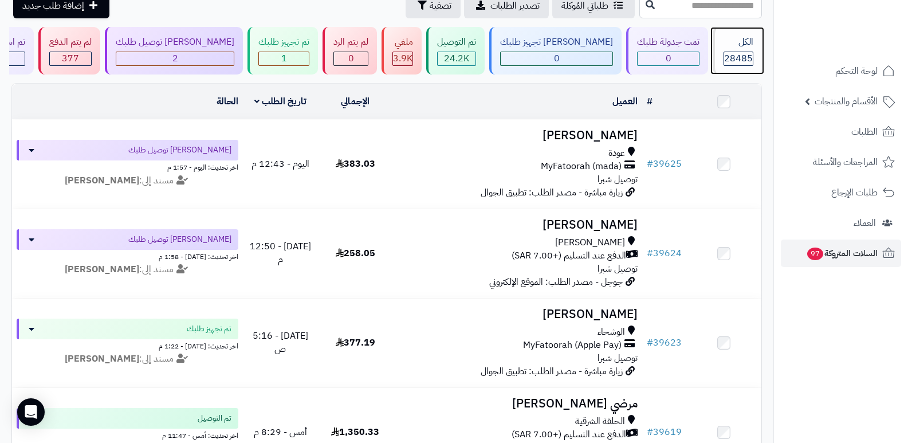
click at [742, 34] on div "الكل 28485" at bounding box center [737, 51] width 49 height 48
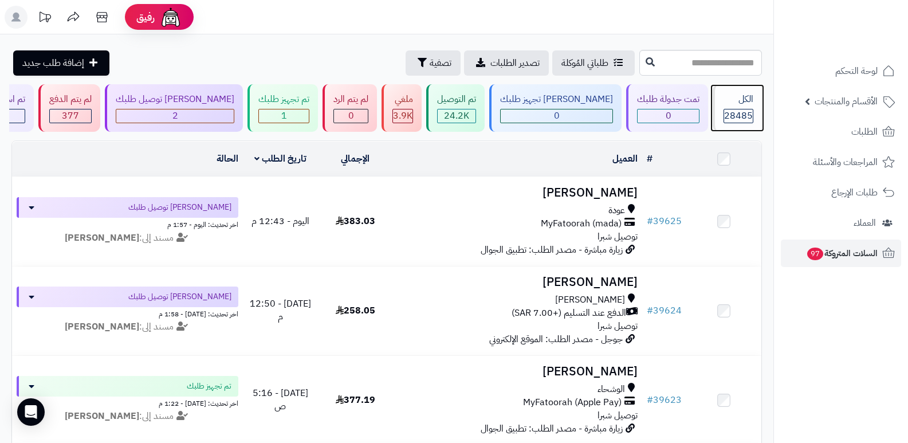
click at [738, 113] on span "28485" at bounding box center [738, 116] width 29 height 14
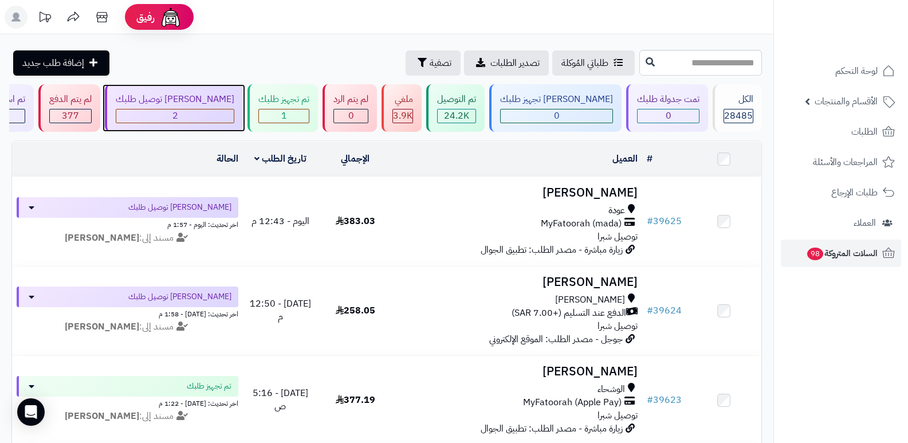
click at [239, 108] on div "جاري توصيل طلبك 2" at bounding box center [174, 108] width 138 height 48
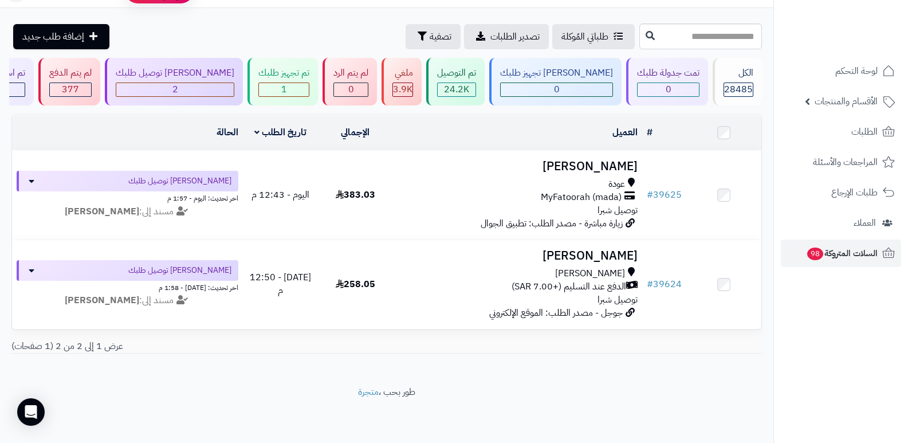
scroll to position [33, 0]
click at [871, 408] on nav "لوحة التحكم الأقسام والمنتجات المنتجات الأقسام الماركات مواصفات المنتجات مواصفا…" at bounding box center [840, 235] width 135 height 443
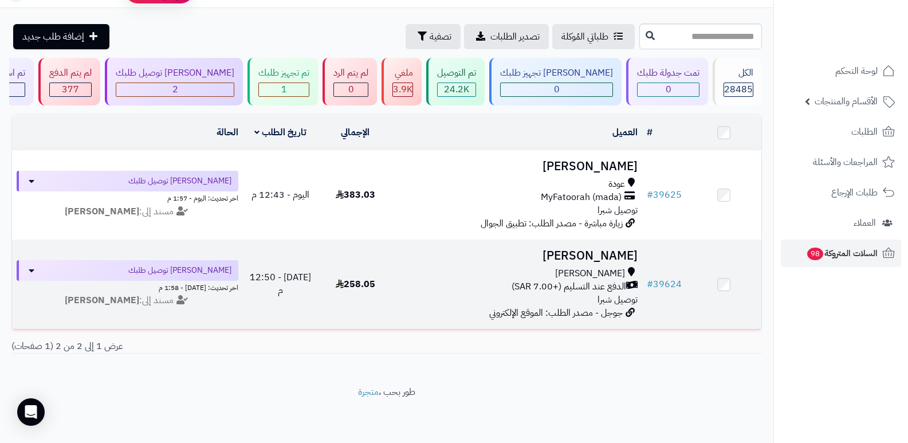
click at [601, 250] on h3 "[PERSON_NAME]" at bounding box center [518, 255] width 241 height 13
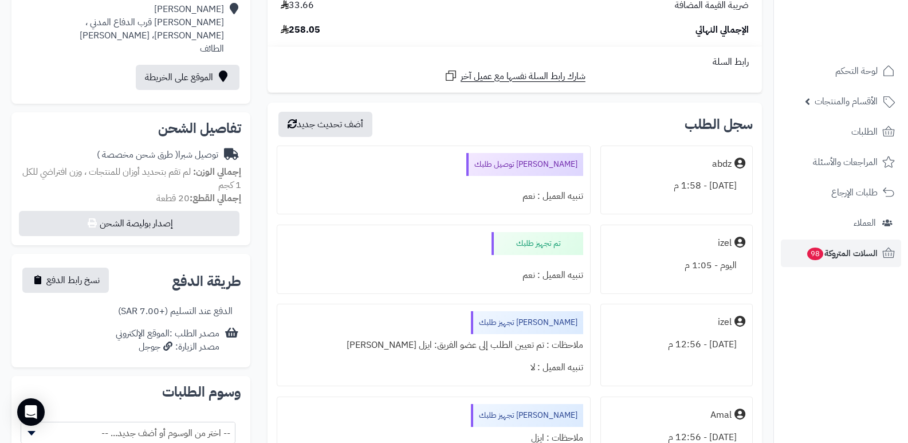
scroll to position [286, 0]
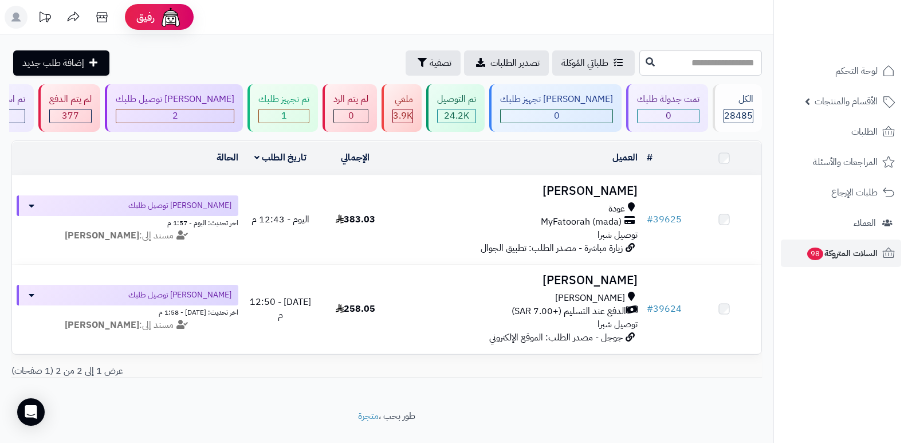
scroll to position [33, 0]
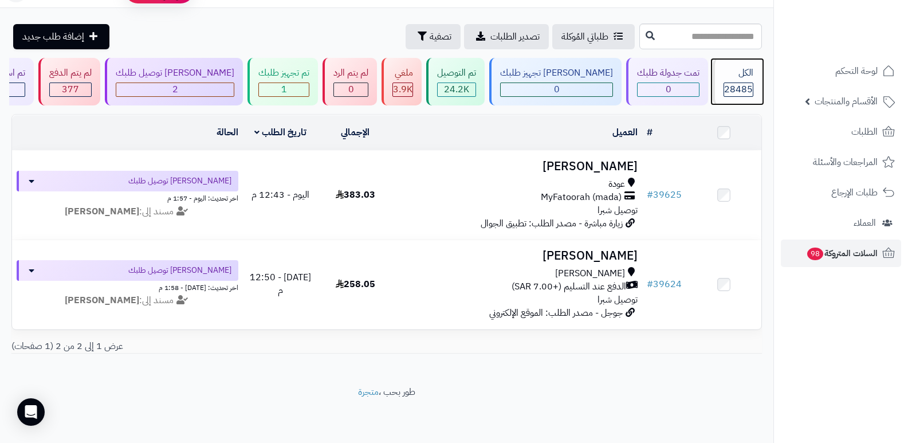
click at [735, 74] on div "الكل 28485" at bounding box center [737, 82] width 49 height 48
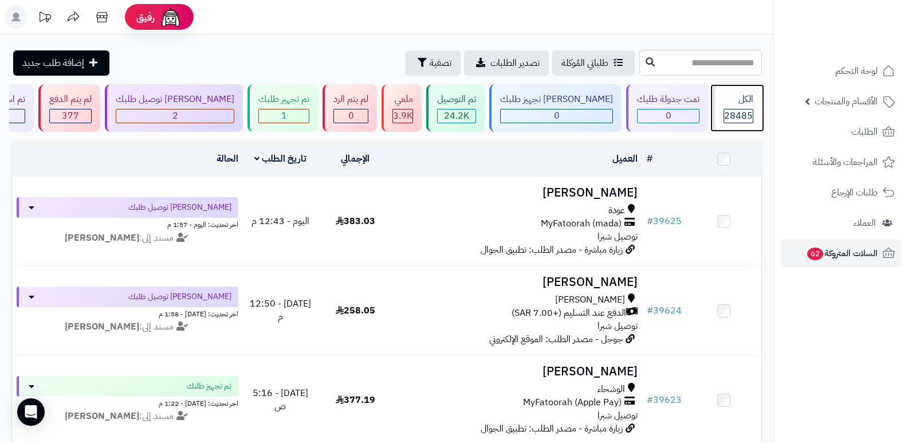
click at [742, 99] on div "الكل" at bounding box center [739, 99] width 30 height 13
click at [737, 113] on span "28485" at bounding box center [738, 116] width 29 height 14
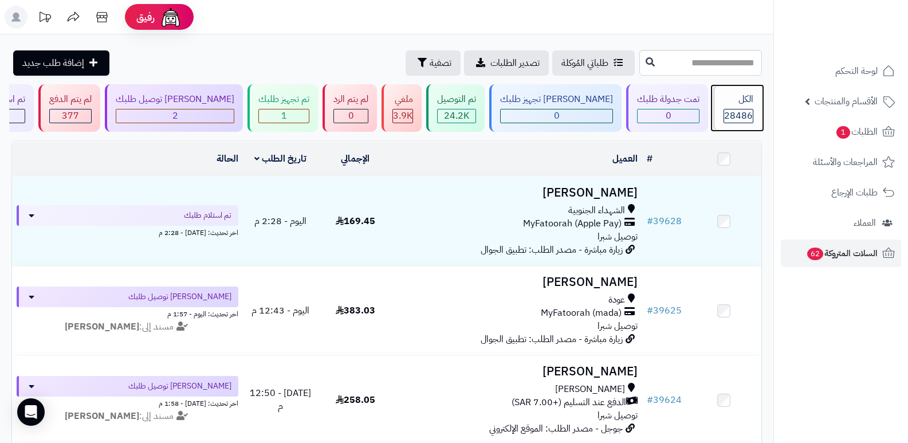
click at [728, 107] on div "الكل 28486" at bounding box center [737, 108] width 49 height 48
click at [728, 109] on span "28486" at bounding box center [738, 116] width 29 height 14
click at [731, 112] on span "28486" at bounding box center [738, 116] width 29 height 14
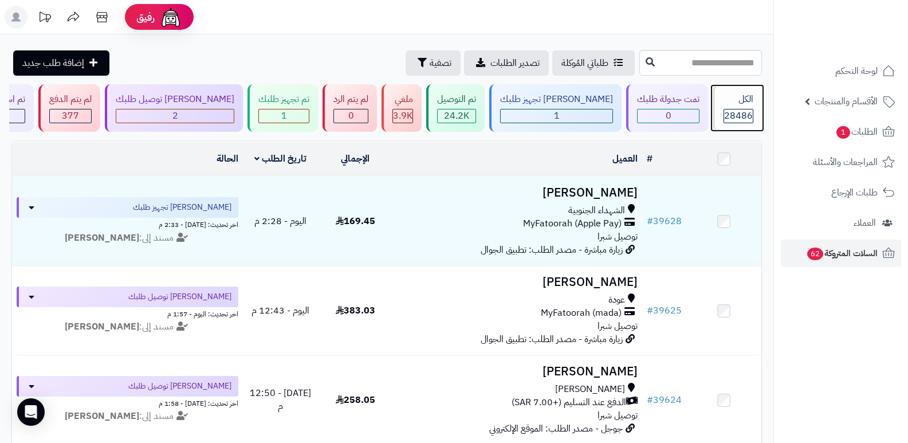
click at [732, 116] on span "28486" at bounding box center [738, 116] width 29 height 14
click at [740, 105] on div "الكل" at bounding box center [739, 99] width 30 height 13
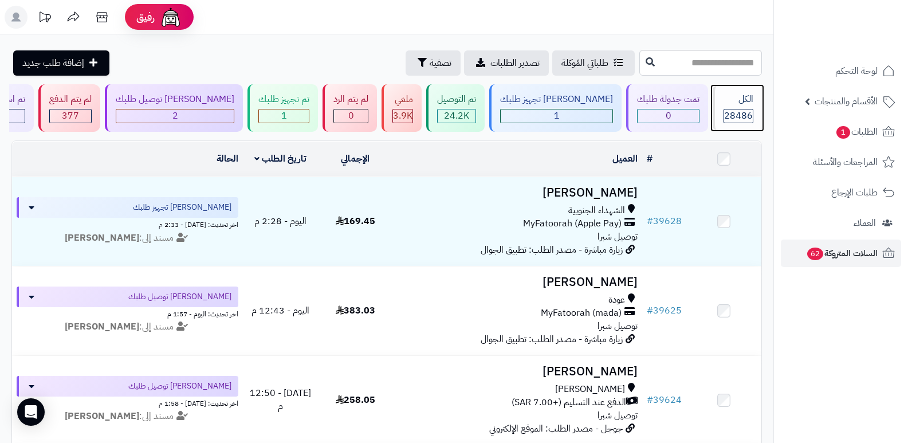
click at [740, 105] on div "الكل" at bounding box center [739, 99] width 30 height 13
click at [555, 11] on header "رفيق ! الطلبات معالجة مكتمل إرجاع المنتجات العملاء المتواجدون الان 29362 عملاء …" at bounding box center [454, 17] width 908 height 34
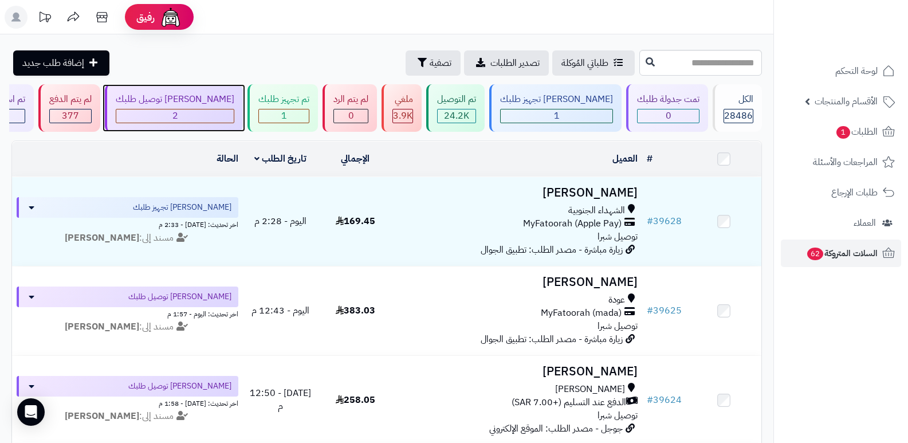
click at [226, 117] on div "2" at bounding box center [174, 115] width 117 height 13
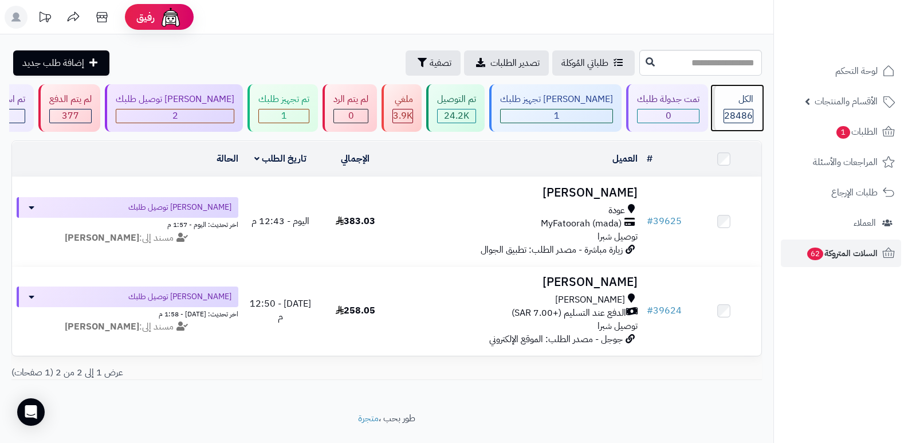
click at [750, 112] on div "28486" at bounding box center [738, 115] width 29 height 13
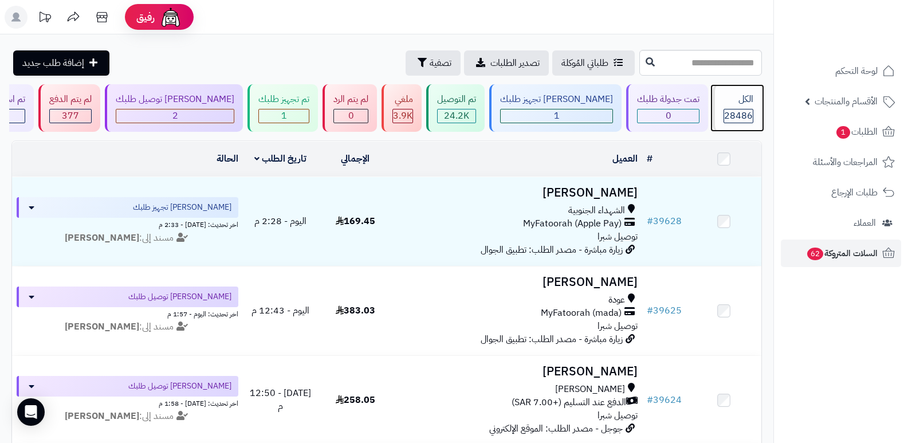
click at [742, 105] on div "الكل" at bounding box center [739, 99] width 30 height 13
click at [729, 112] on span "28486" at bounding box center [738, 116] width 29 height 14
click at [717, 119] on div "الكل 28486" at bounding box center [737, 108] width 49 height 48
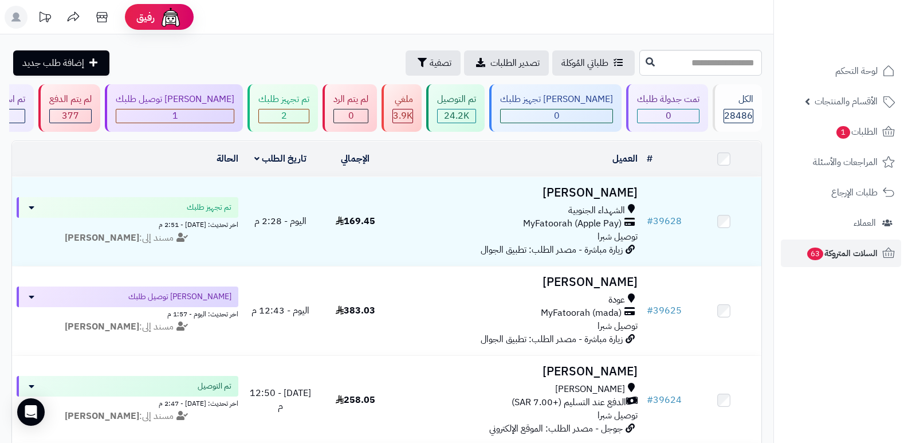
click at [570, 22] on header "رفيق ! الطلبات معالجة مكتمل إرجاع المنتجات العملاء المتواجدون الان 29362 عملاء …" at bounding box center [454, 17] width 908 height 34
click at [476, 109] on div "24.2K" at bounding box center [456, 116] width 39 height 14
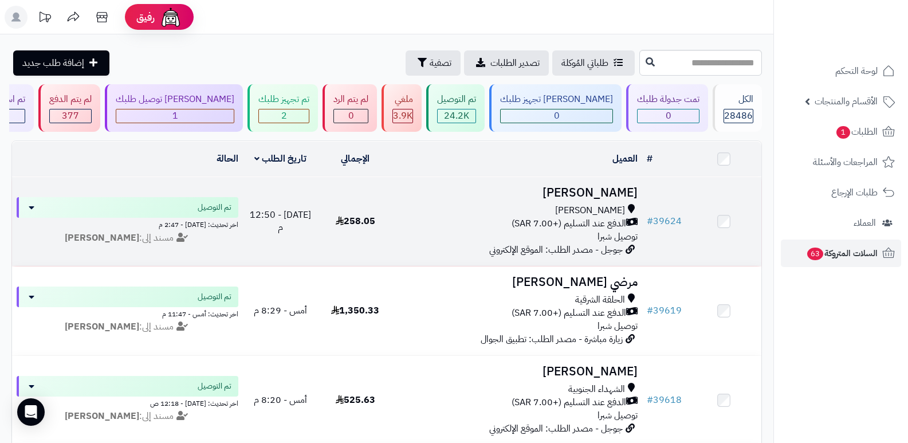
click at [596, 201] on td "مسفر العتيبي السيل الصغير الدفع عند التسليم (+7.00 SAR) توصيل شبرا جوجل - مصدر …" at bounding box center [518, 221] width 250 height 89
click at [610, 186] on h3 "[PERSON_NAME]" at bounding box center [518, 192] width 241 height 13
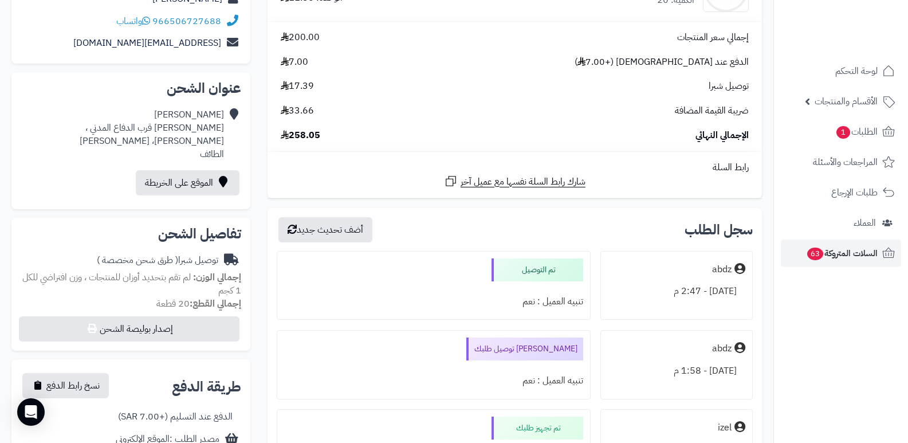
scroll to position [229, 0]
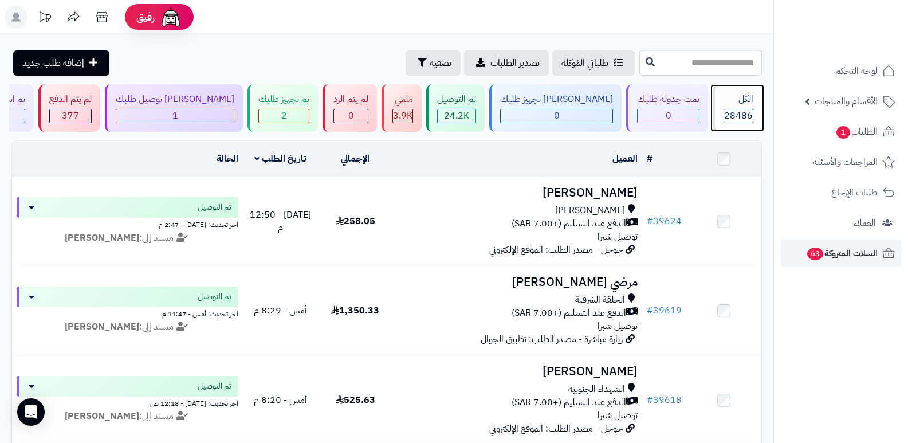
click at [724, 116] on div "28486" at bounding box center [738, 115] width 29 height 13
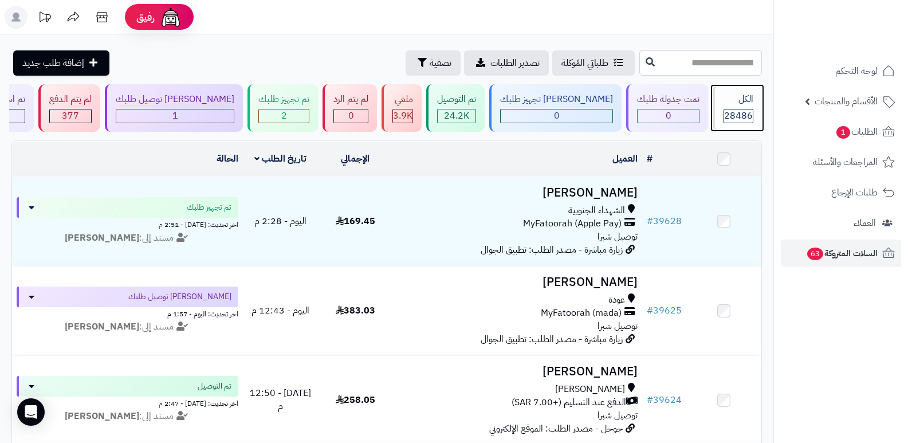
click at [738, 93] on div "الكل" at bounding box center [739, 99] width 30 height 13
click at [715, 100] on div "الكل 28486" at bounding box center [737, 108] width 49 height 48
click at [730, 122] on span "28486" at bounding box center [738, 116] width 29 height 14
click at [739, 104] on div "الكل" at bounding box center [739, 99] width 30 height 13
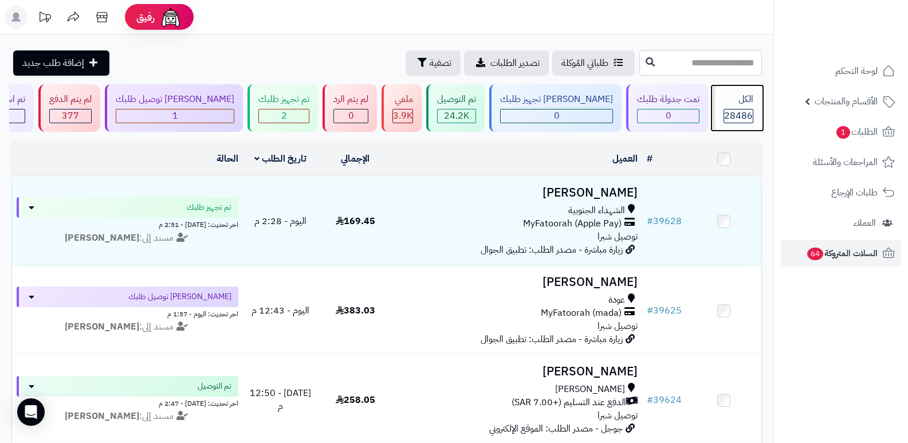
click at [739, 104] on div "الكل" at bounding box center [739, 99] width 30 height 13
click at [753, 97] on div "الكل" at bounding box center [739, 99] width 30 height 13
click at [726, 117] on span "28486" at bounding box center [738, 116] width 29 height 14
click at [729, 109] on span "28486" at bounding box center [738, 116] width 29 height 14
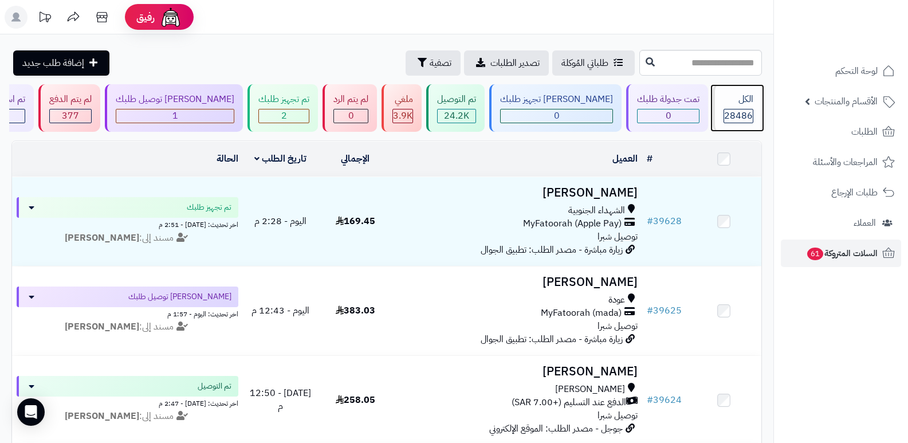
click at [734, 116] on span "28486" at bounding box center [738, 116] width 29 height 14
click at [738, 119] on span "28486" at bounding box center [738, 116] width 29 height 14
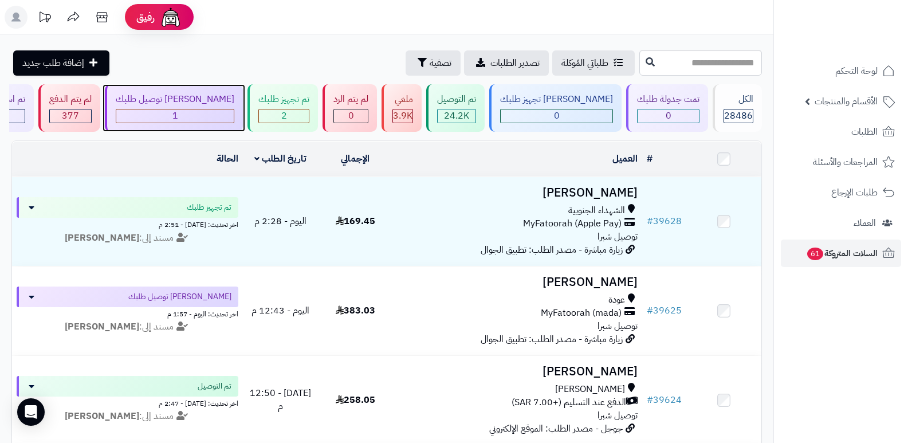
click at [203, 120] on div "1" at bounding box center [174, 115] width 117 height 13
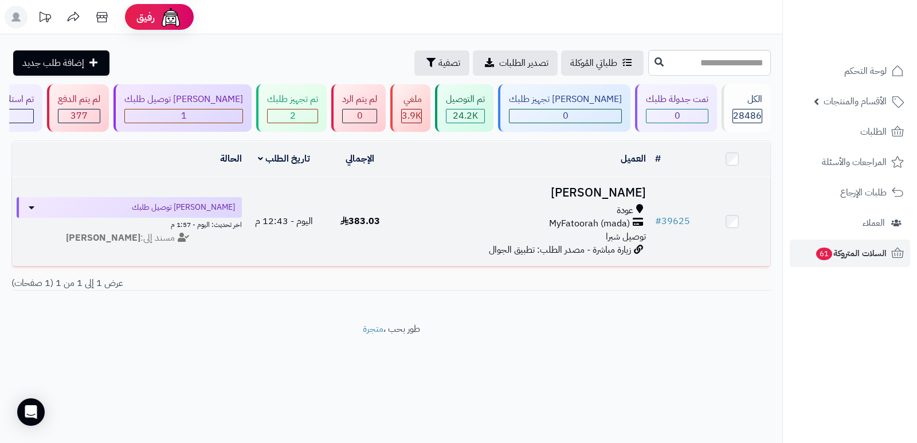
click at [610, 194] on h3 "[PERSON_NAME]" at bounding box center [523, 192] width 243 height 13
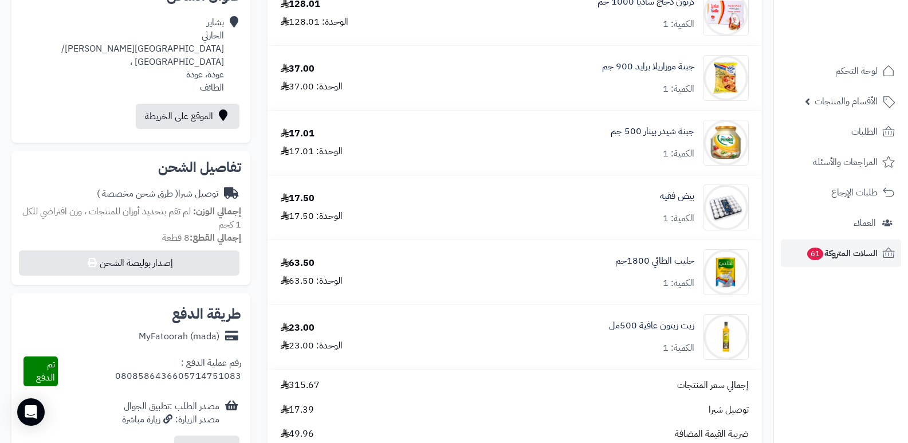
scroll to position [516, 0]
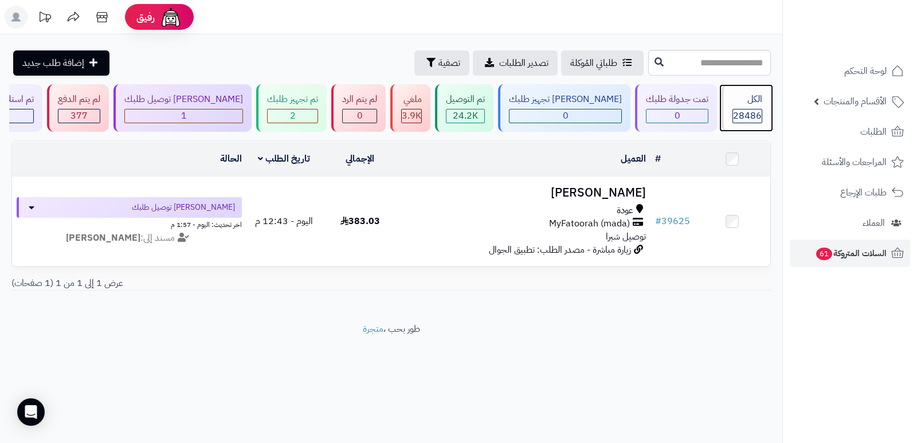
click at [738, 125] on div "الكل 28486" at bounding box center [745, 108] width 49 height 48
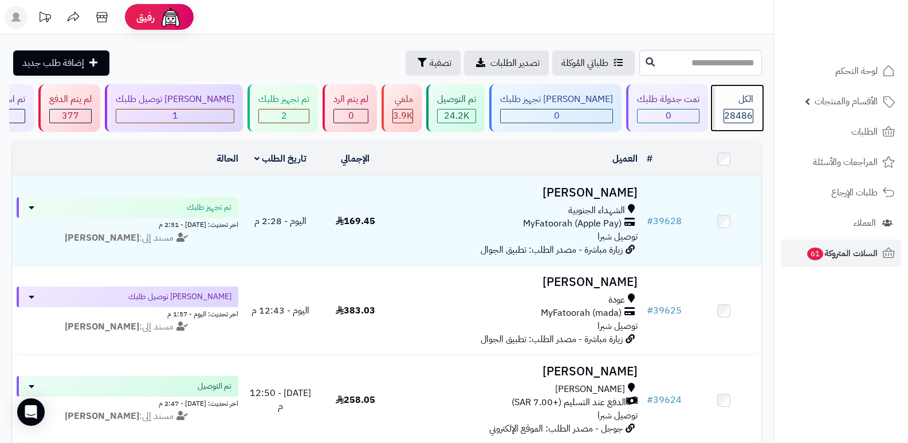
click at [742, 121] on span "28486" at bounding box center [738, 116] width 29 height 14
click at [742, 109] on span "28486" at bounding box center [738, 116] width 29 height 14
click at [735, 104] on div "الكل" at bounding box center [739, 99] width 30 height 13
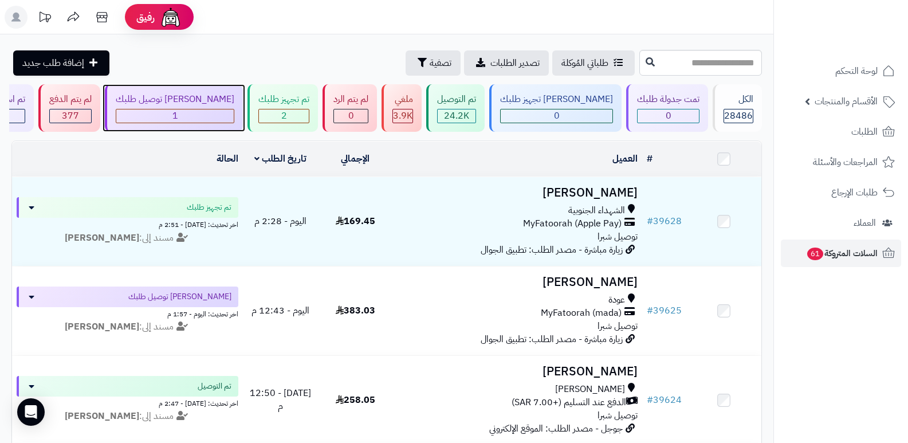
click at [229, 119] on div "1" at bounding box center [174, 115] width 117 height 13
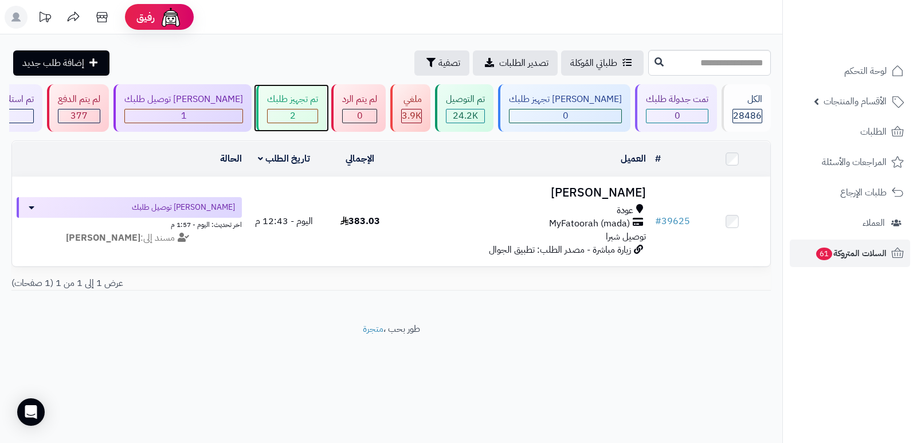
click at [295, 99] on div "تم تجهيز طلبك" at bounding box center [292, 99] width 51 height 13
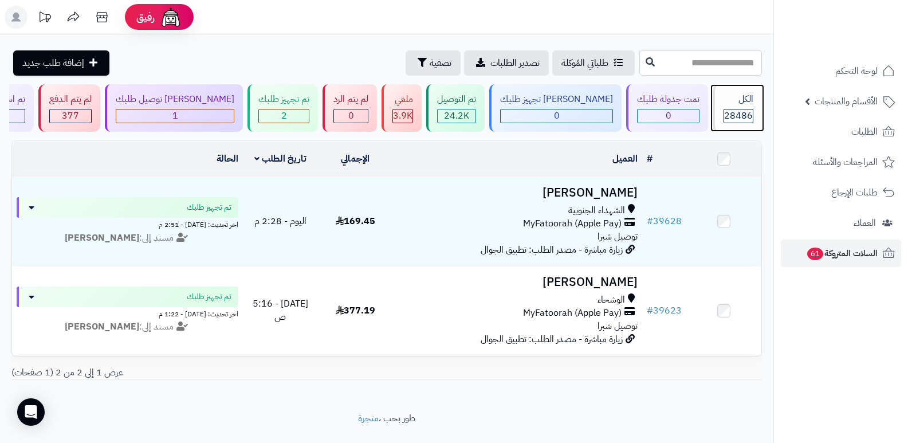
click at [750, 117] on div "28486" at bounding box center [738, 115] width 29 height 13
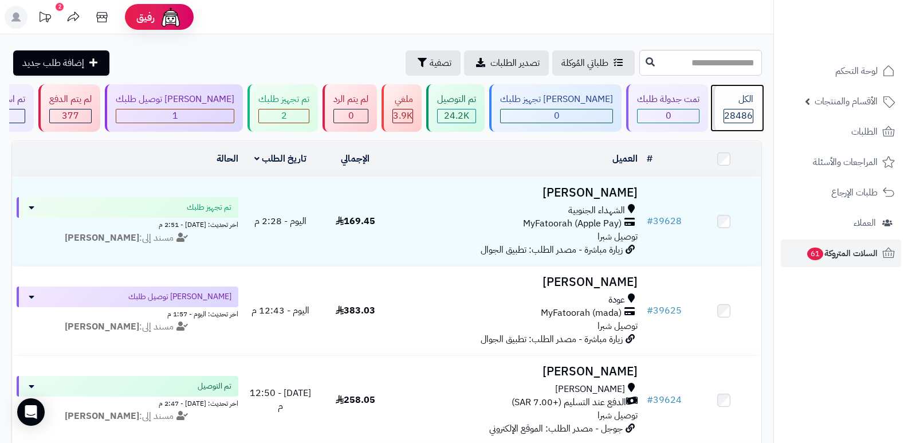
click at [740, 93] on div "الكل" at bounding box center [739, 99] width 30 height 13
click at [740, 92] on div "الكل 28486" at bounding box center [737, 108] width 49 height 48
click at [741, 103] on div "الكل" at bounding box center [739, 99] width 30 height 13
click at [730, 103] on div "الكل" at bounding box center [739, 99] width 30 height 13
click at [729, 120] on span "28486" at bounding box center [738, 116] width 29 height 14
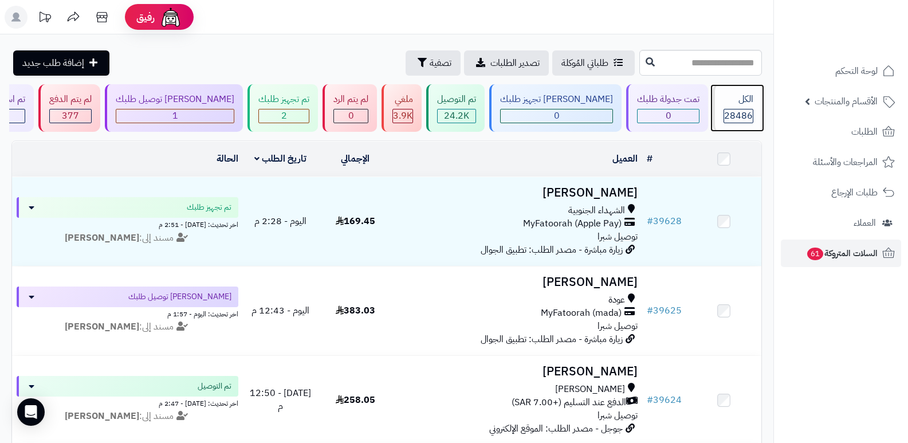
click at [734, 98] on div "الكل" at bounding box center [739, 99] width 30 height 13
click at [744, 119] on span "28486" at bounding box center [738, 116] width 29 height 14
click at [733, 120] on span "28486" at bounding box center [738, 116] width 29 height 14
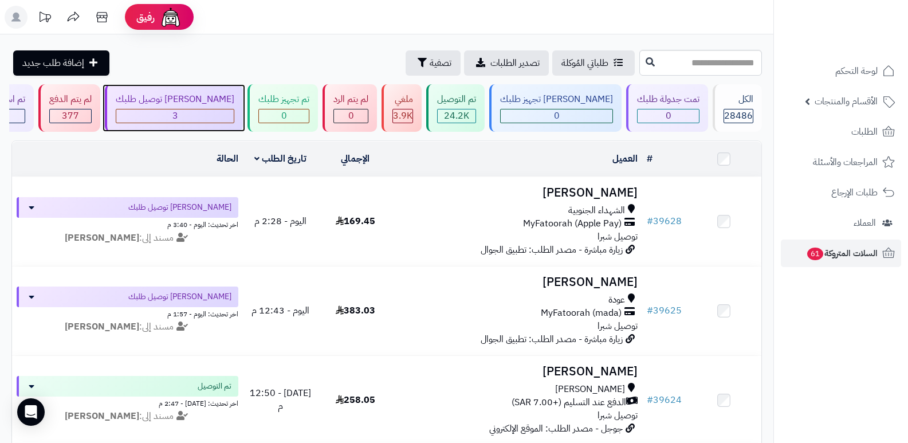
click at [229, 109] on div "3" at bounding box center [175, 116] width 119 height 14
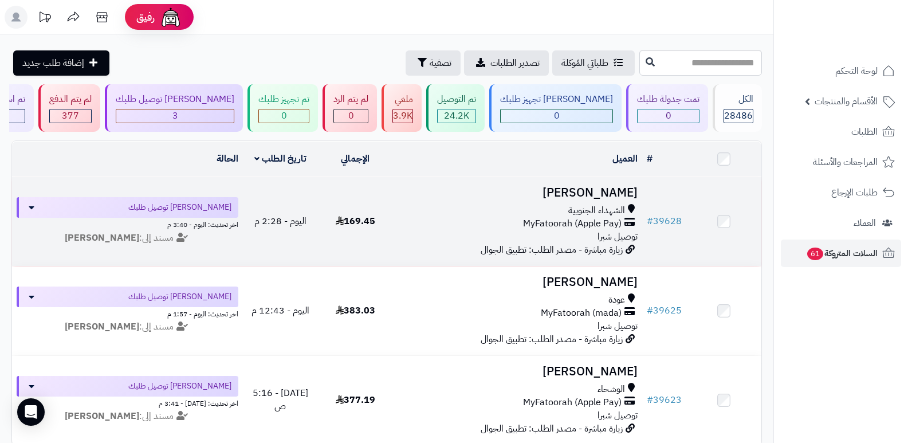
click at [614, 186] on h3 "[PERSON_NAME]" at bounding box center [518, 192] width 241 height 13
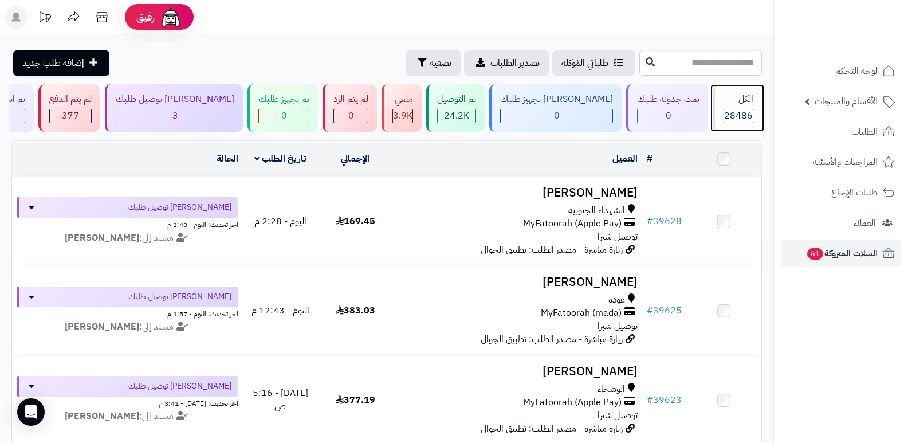
click at [733, 98] on div "الكل" at bounding box center [739, 99] width 30 height 13
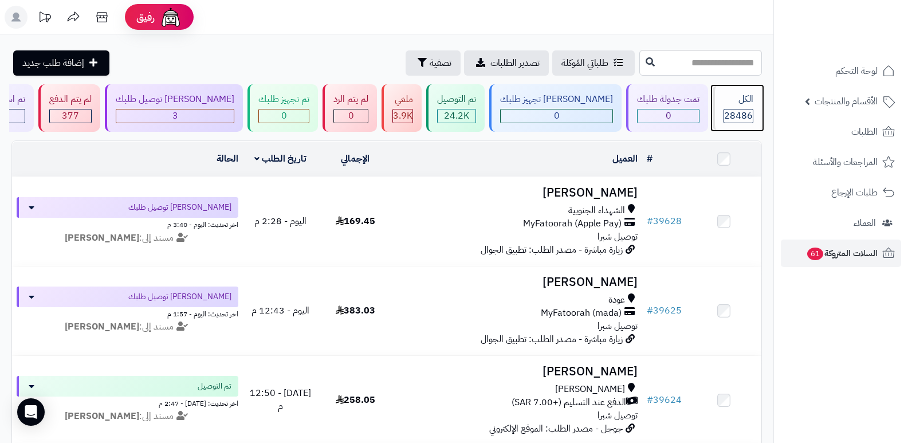
click at [731, 114] on span "28486" at bounding box center [738, 116] width 29 height 14
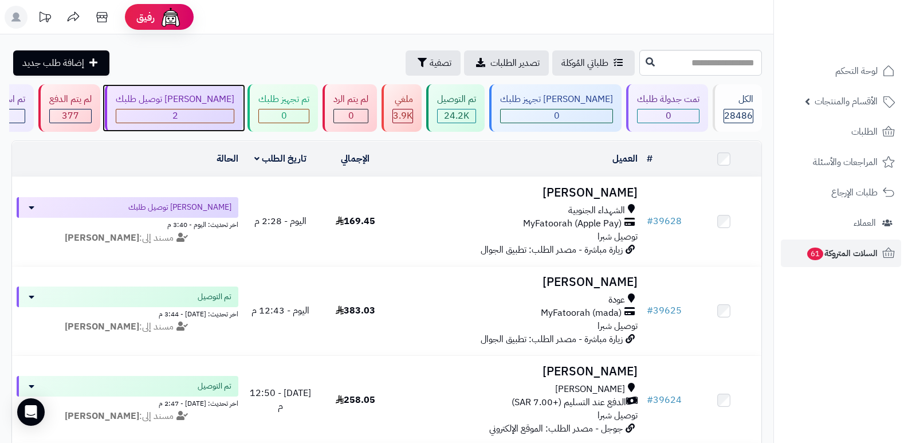
click at [218, 98] on div "[PERSON_NAME] توصيل طلبك" at bounding box center [175, 99] width 119 height 13
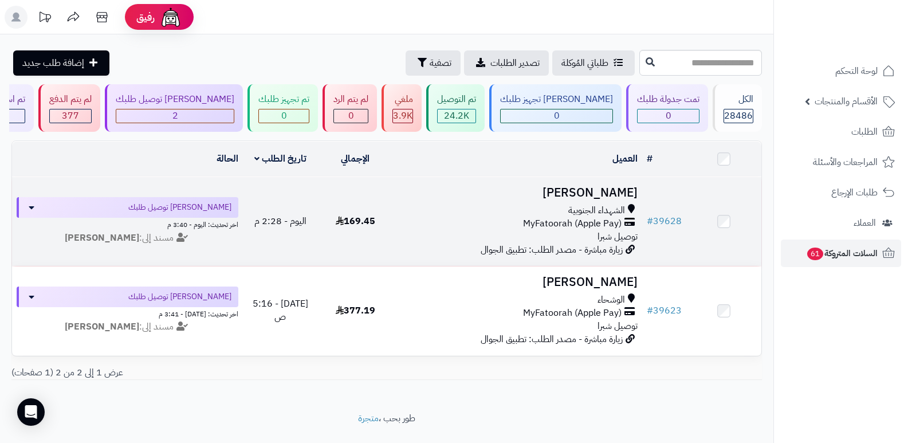
scroll to position [33, 0]
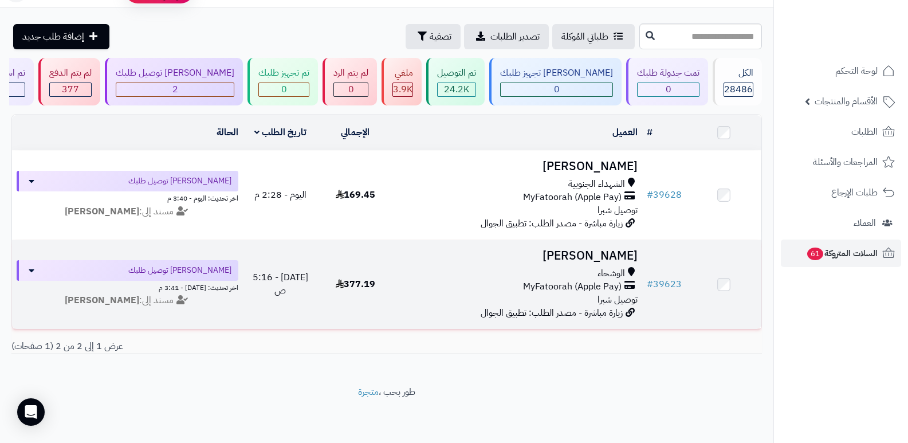
click at [591, 250] on h3 "[PERSON_NAME]" at bounding box center [518, 255] width 241 height 13
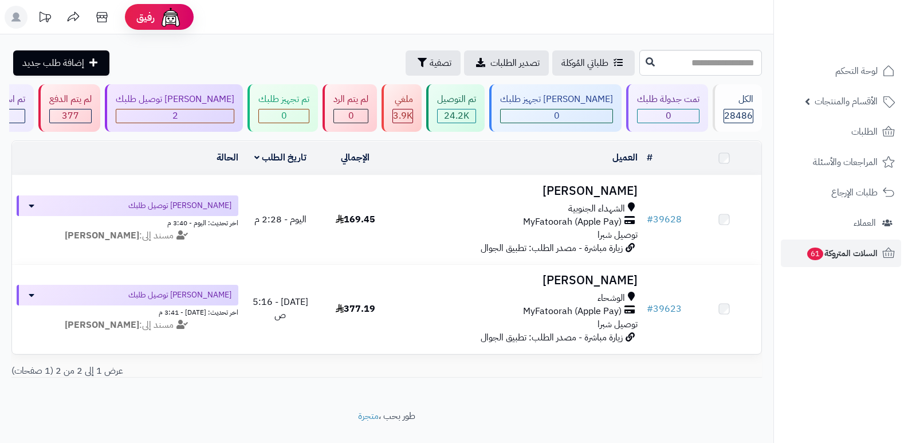
scroll to position [33, 0]
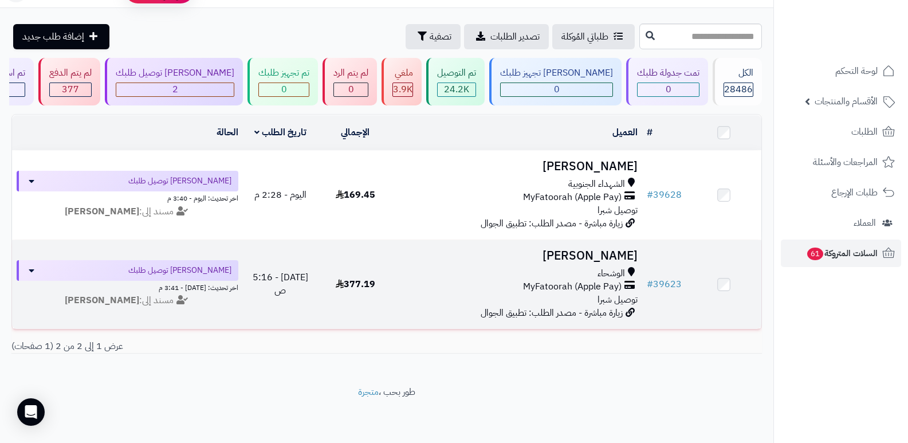
click at [621, 252] on h3 "[PERSON_NAME]" at bounding box center [518, 255] width 241 height 13
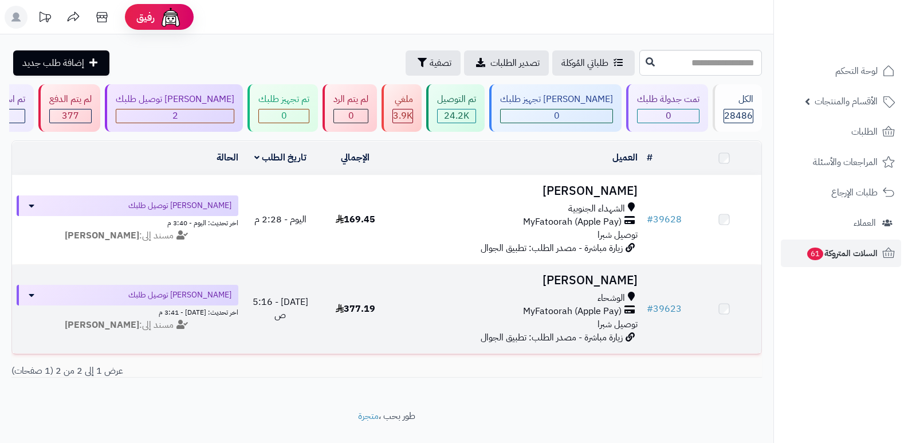
scroll to position [33, 0]
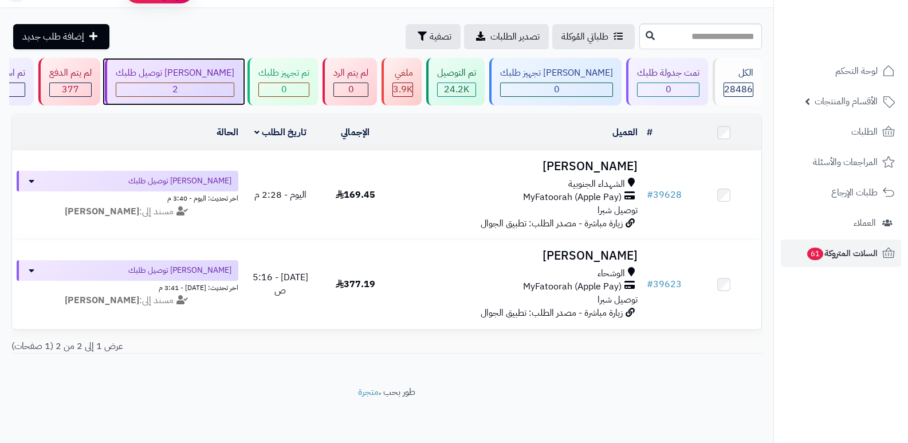
click at [234, 89] on div "2" at bounding box center [174, 89] width 117 height 13
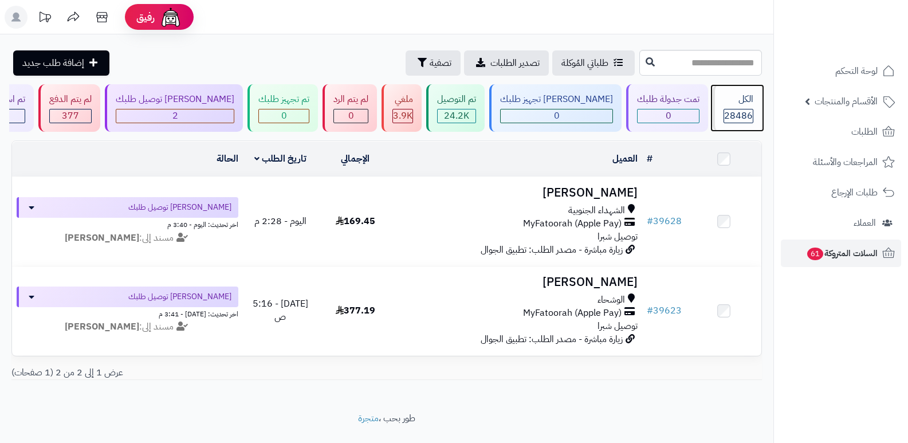
click at [742, 105] on div "الكل" at bounding box center [739, 99] width 30 height 13
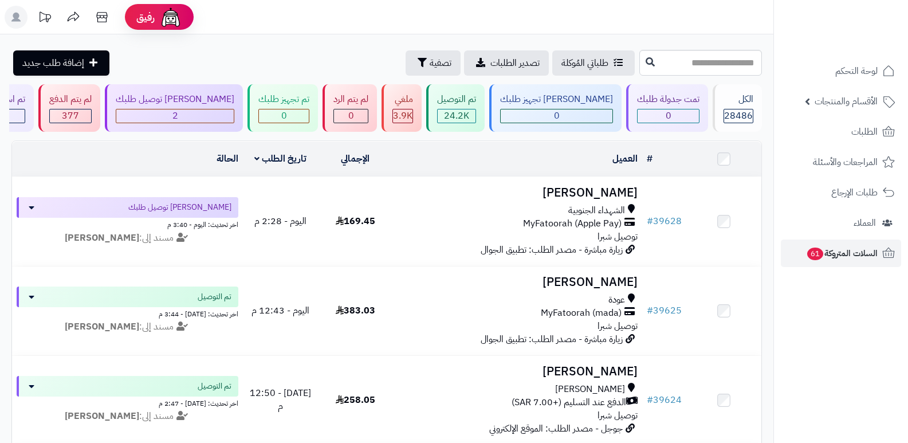
click at [451, 5] on header "رفيق ! الطلبات معالجة مكتمل إرجاع المنتجات العملاء المتواجدون الان 29363 عملاء …" at bounding box center [454, 17] width 908 height 34
click at [730, 107] on div "الكل 28486" at bounding box center [737, 108] width 49 height 48
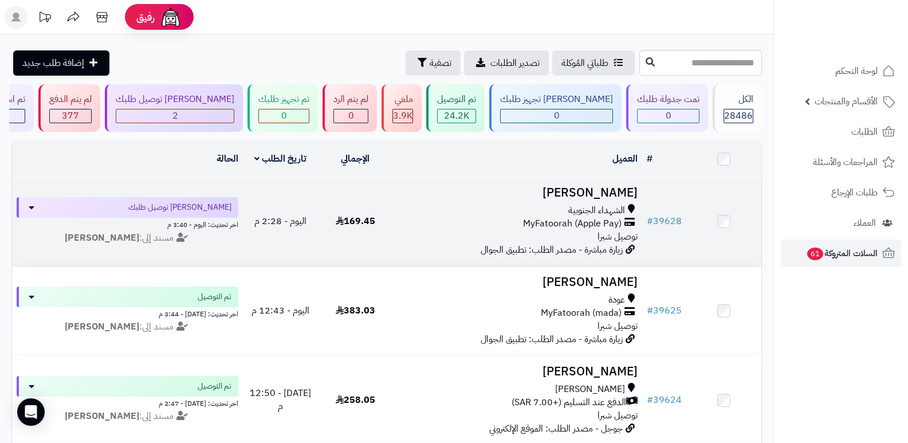
click at [617, 186] on h3 "[PERSON_NAME]" at bounding box center [518, 192] width 241 height 13
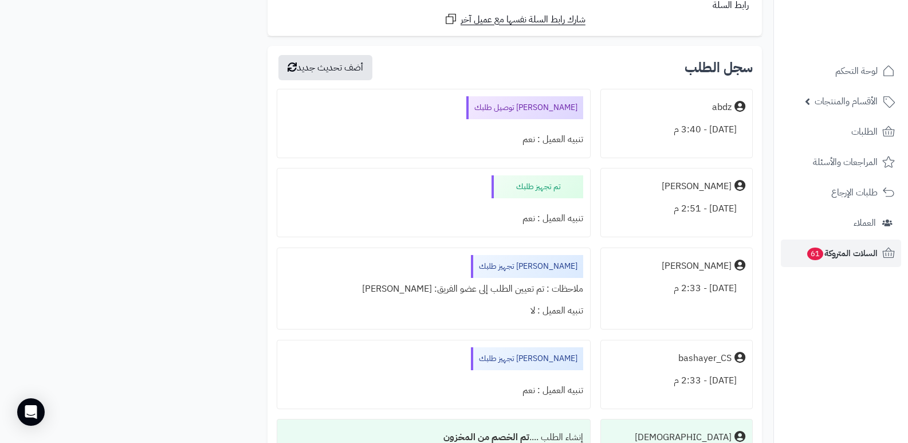
scroll to position [1031, 0]
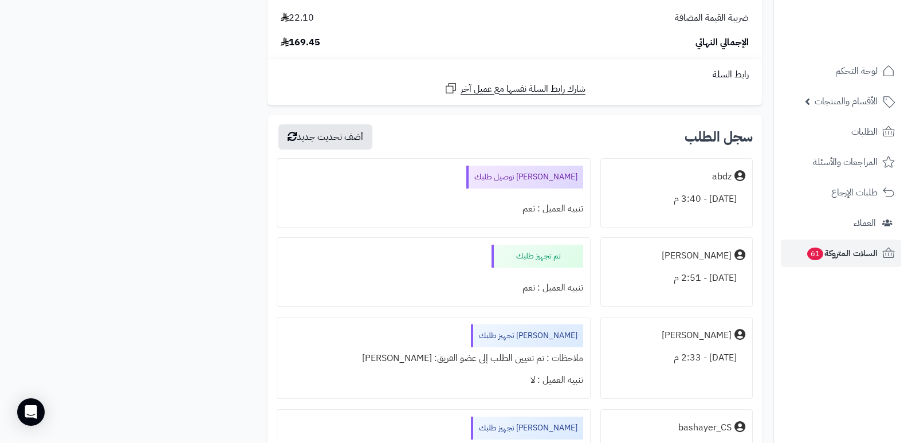
click at [893, 332] on nav "لوحة التحكم الأقسام والمنتجات المنتجات الأقسام الماركات مواصفات المنتجات مواصفا…" at bounding box center [840, 235] width 135 height 443
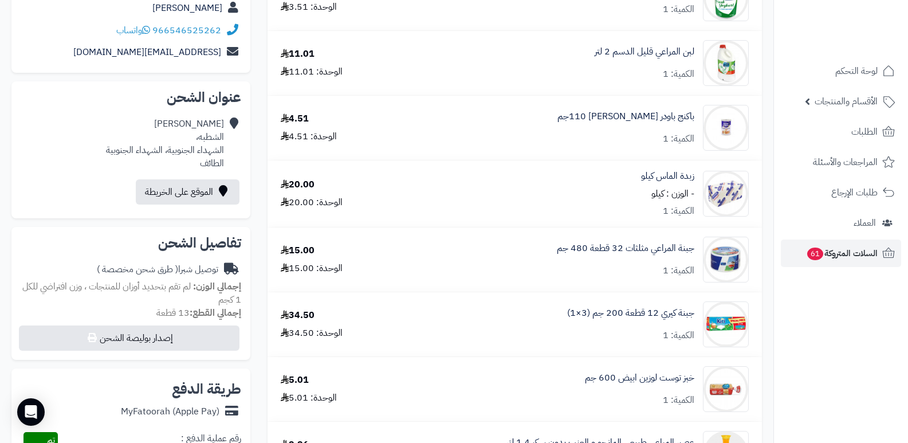
scroll to position [0, 0]
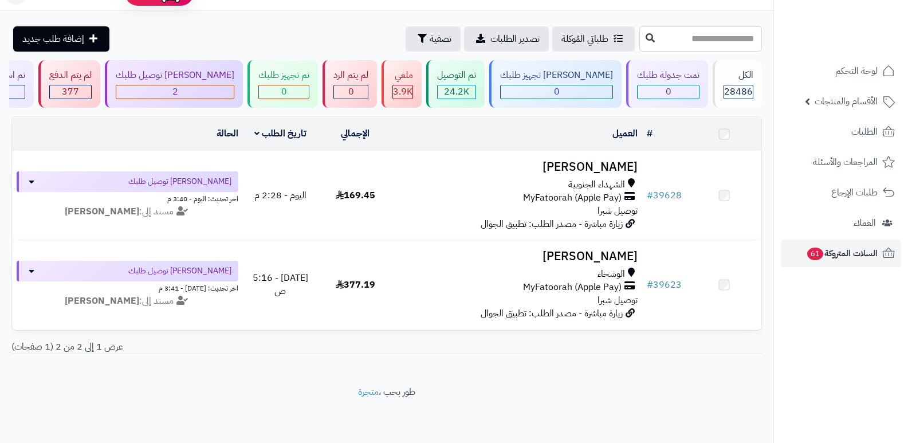
scroll to position [33, 0]
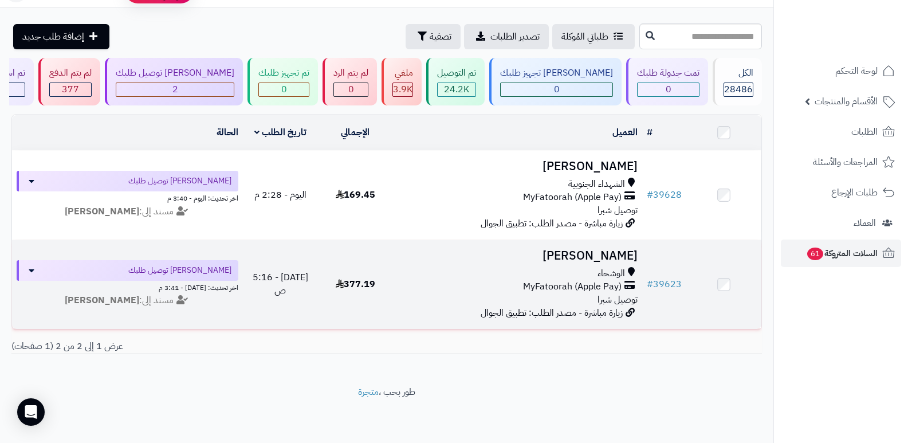
click at [612, 253] on h3 "[PERSON_NAME]" at bounding box center [518, 255] width 241 height 13
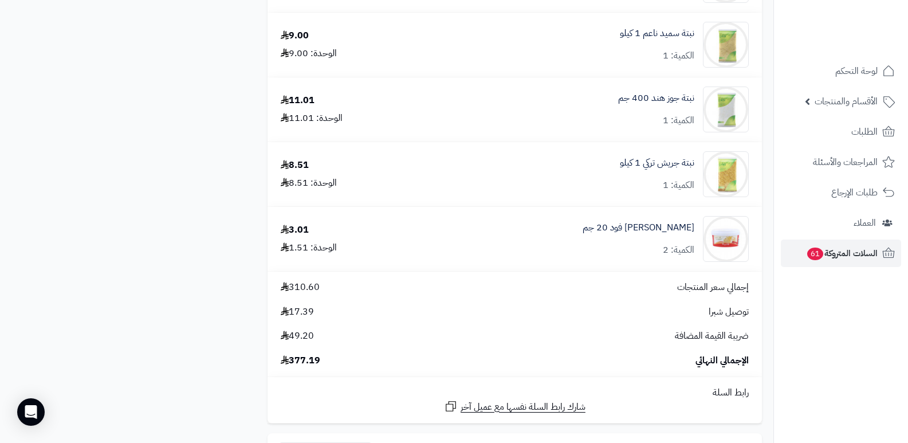
scroll to position [1031, 0]
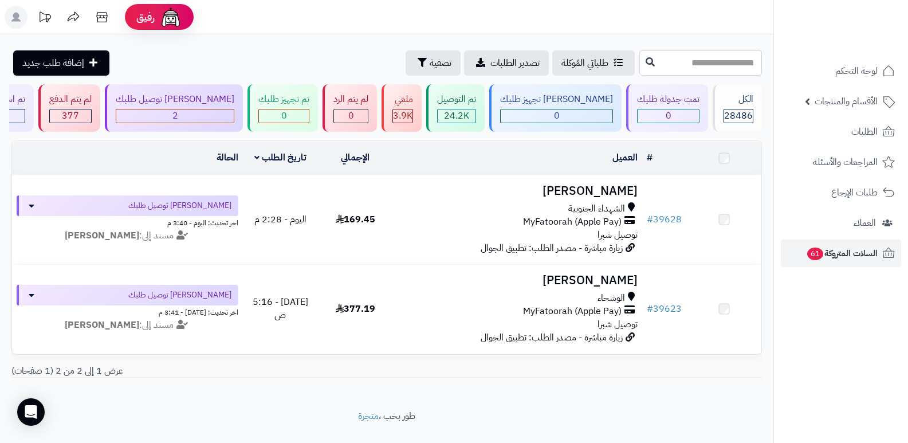
scroll to position [33, 0]
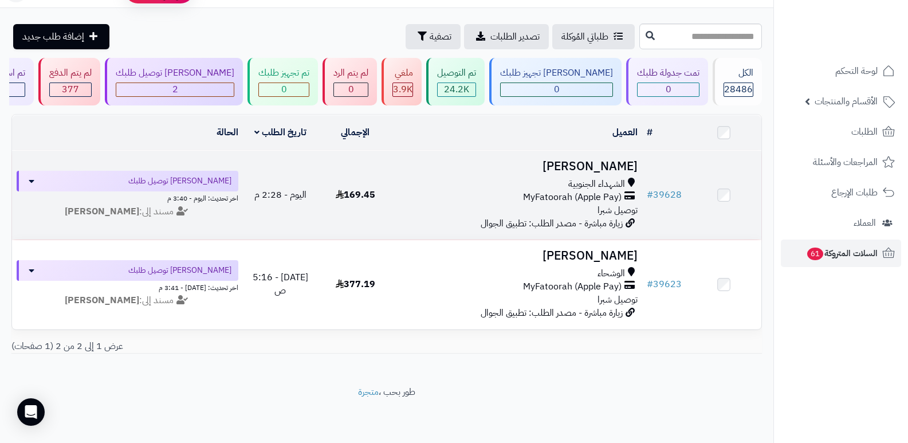
click at [595, 160] on h3 "[PERSON_NAME]" at bounding box center [518, 166] width 241 height 13
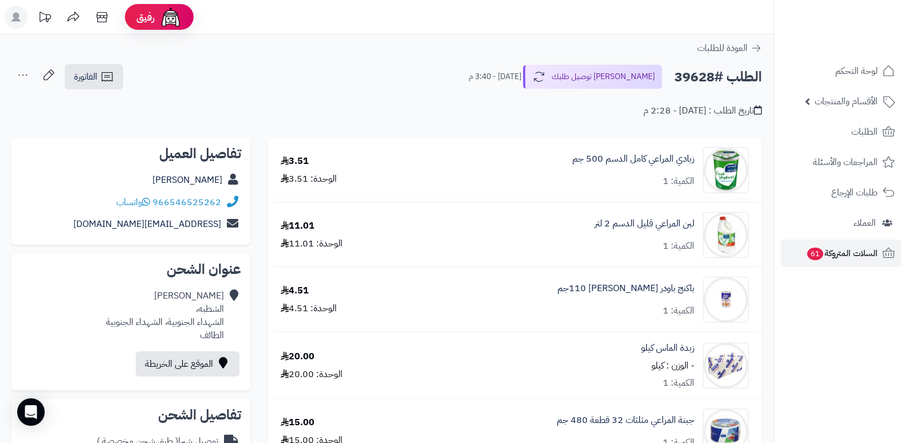
click at [791, 395] on nav "لوحة التحكم الأقسام والمنتجات المنتجات الأقسام الماركات مواصفات المنتجات مواصفا…" at bounding box center [840, 235] width 135 height 443
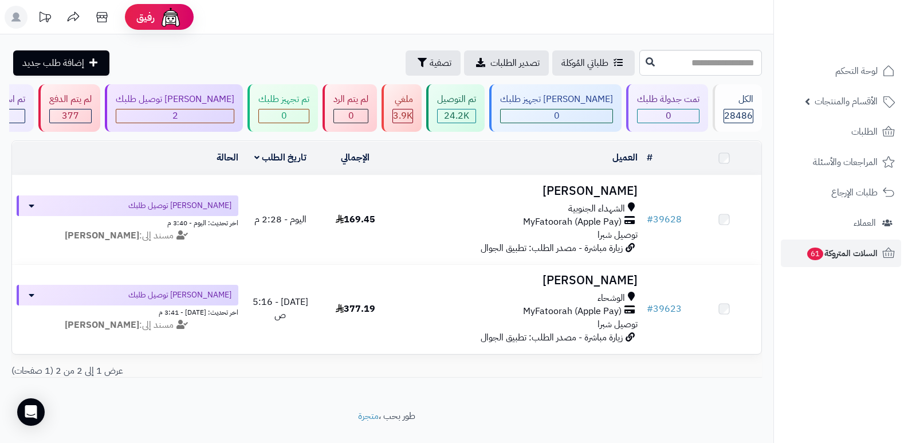
scroll to position [33, 0]
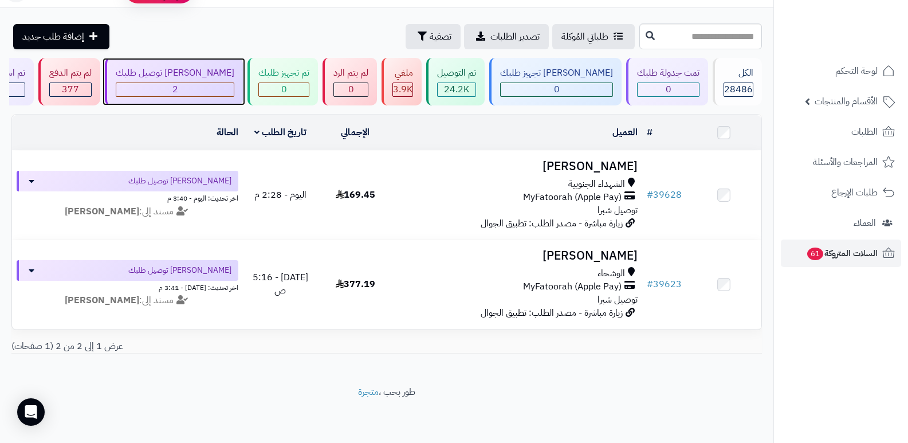
click at [209, 83] on div "2" at bounding box center [174, 89] width 117 height 13
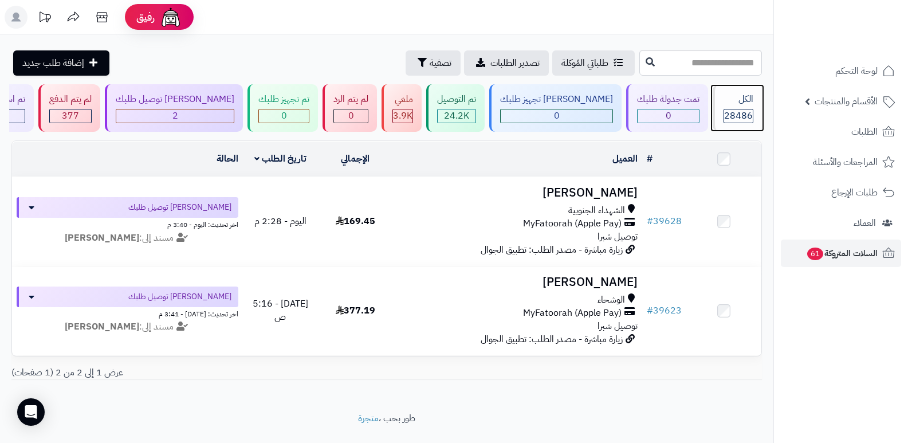
click at [734, 101] on div "الكل" at bounding box center [739, 99] width 30 height 13
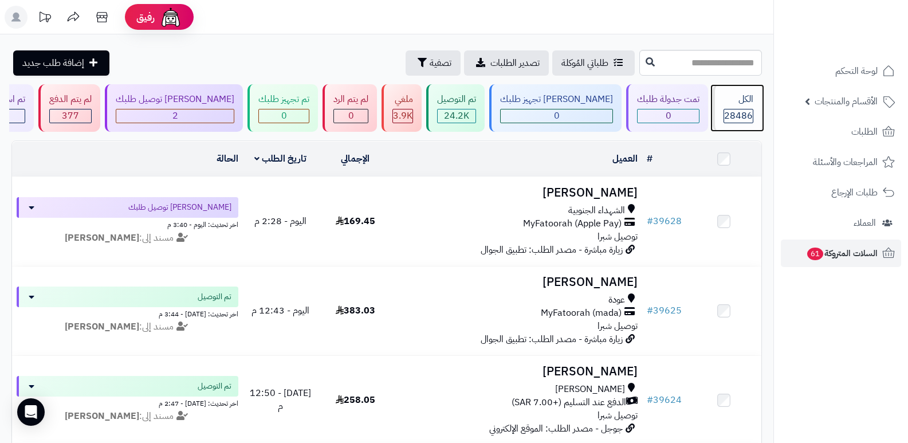
click at [741, 95] on div "الكل" at bounding box center [739, 99] width 30 height 13
click at [737, 99] on div "الكل" at bounding box center [739, 99] width 30 height 13
click at [530, 18] on header "رفيق ! الطلبات معالجة مكتمل إرجاع المنتجات العملاء المتواجدون الان 29363 عملاء …" at bounding box center [454, 17] width 908 height 34
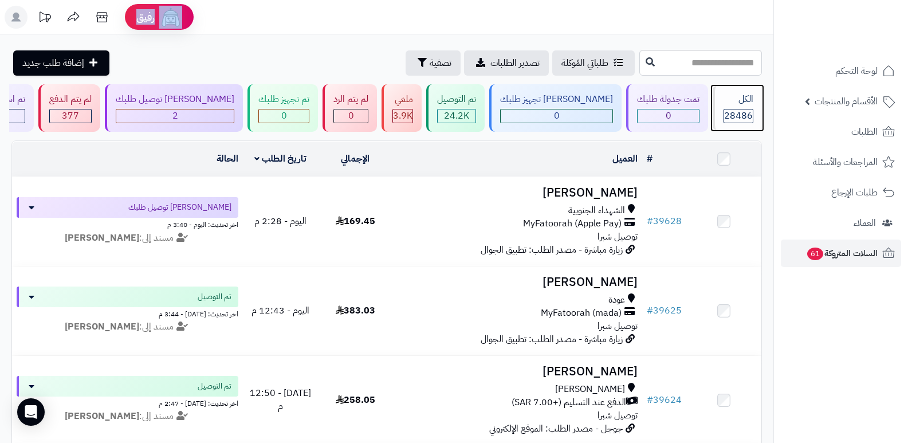
click at [733, 109] on span "28486" at bounding box center [738, 116] width 29 height 14
click at [746, 115] on span "28486" at bounding box center [738, 116] width 29 height 14
click at [728, 111] on span "28486" at bounding box center [738, 116] width 29 height 14
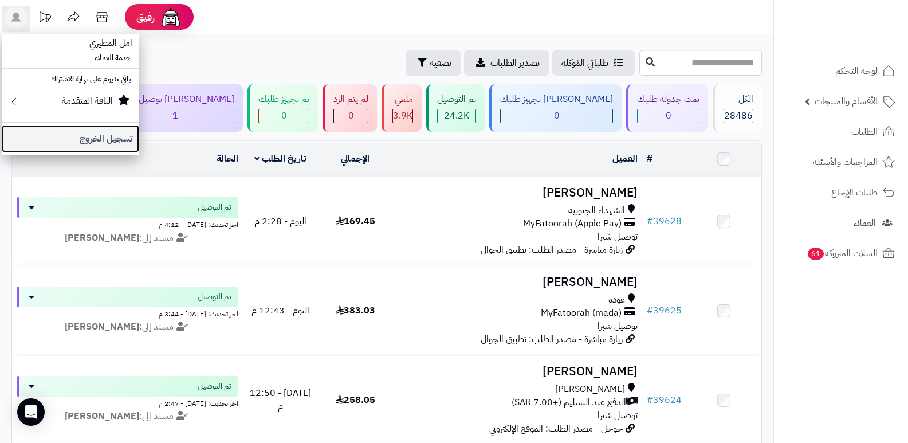
click at [101, 133] on link "تسجيل الخروج" at bounding box center [70, 138] width 137 height 27
